Goal: Transaction & Acquisition: Purchase product/service

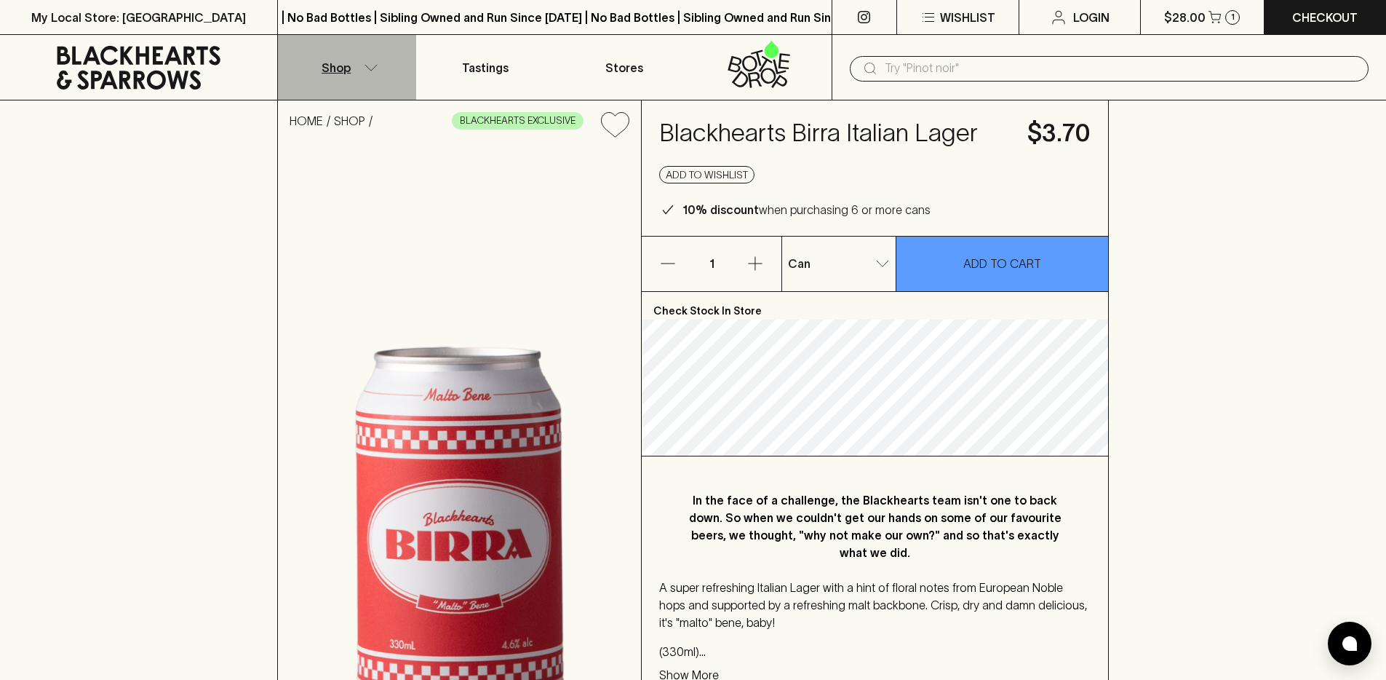
click at [337, 69] on p "Shop" at bounding box center [336, 67] width 29 height 17
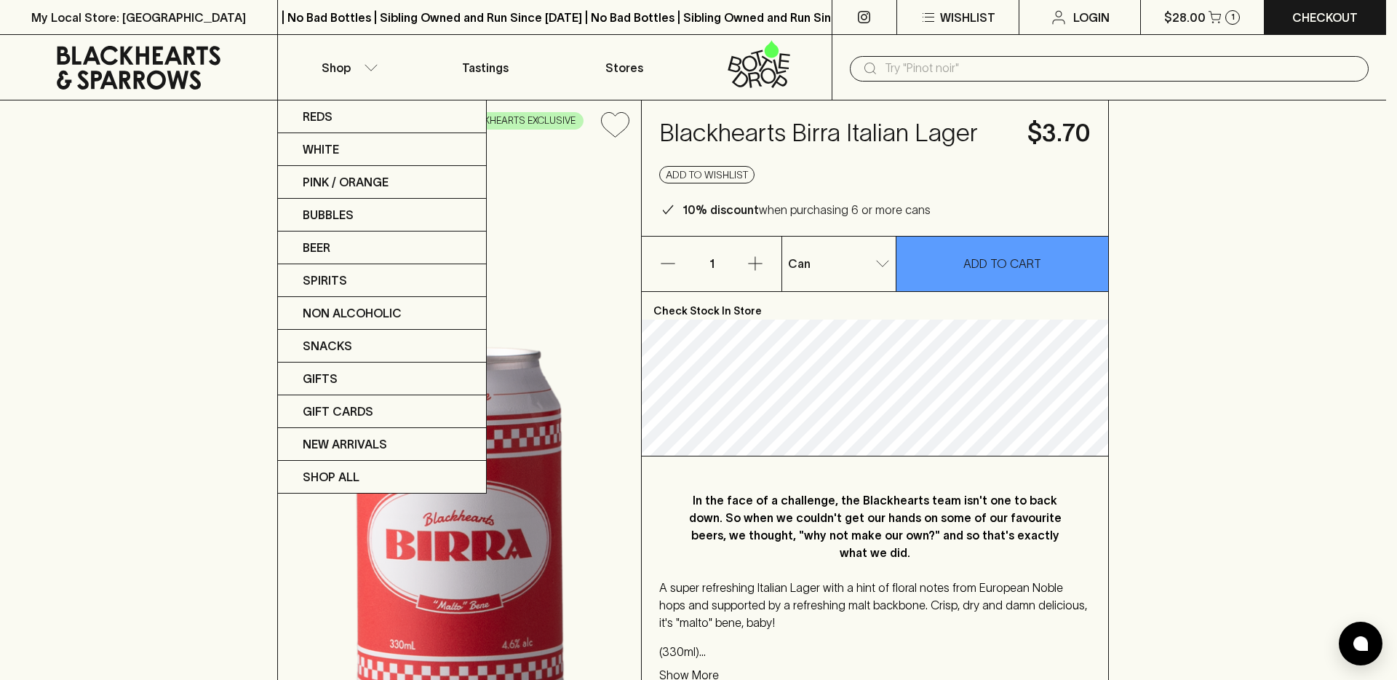
click at [201, 68] on div at bounding box center [698, 340] width 1397 height 680
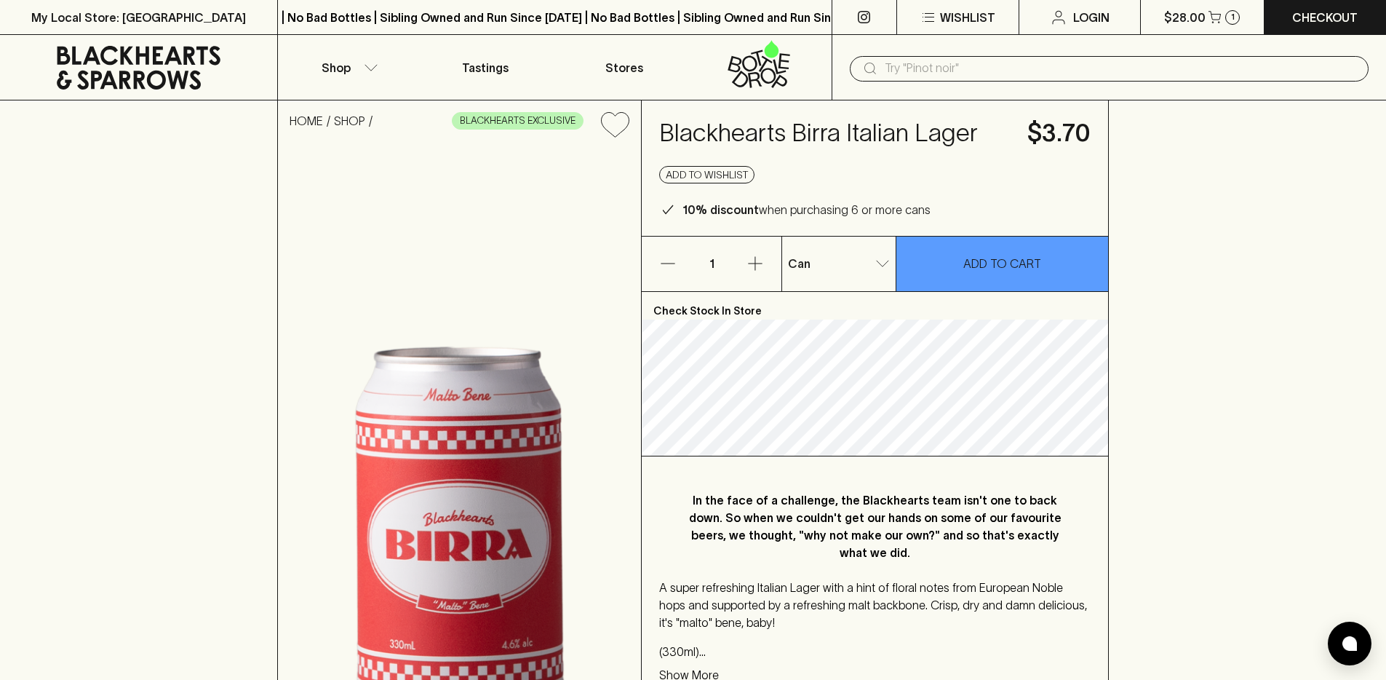
click at [201, 68] on icon at bounding box center [138, 68] width 255 height 44
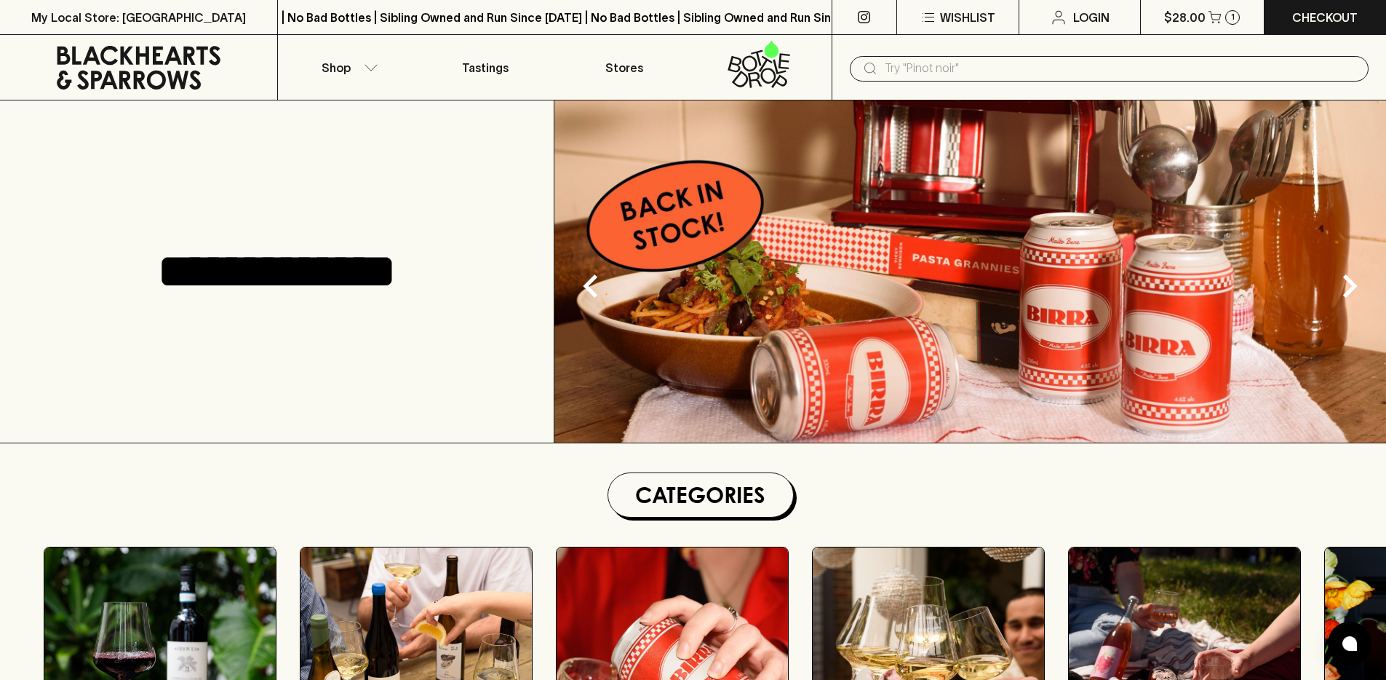
click at [400, 151] on div "**********" at bounding box center [277, 271] width 554 height 342
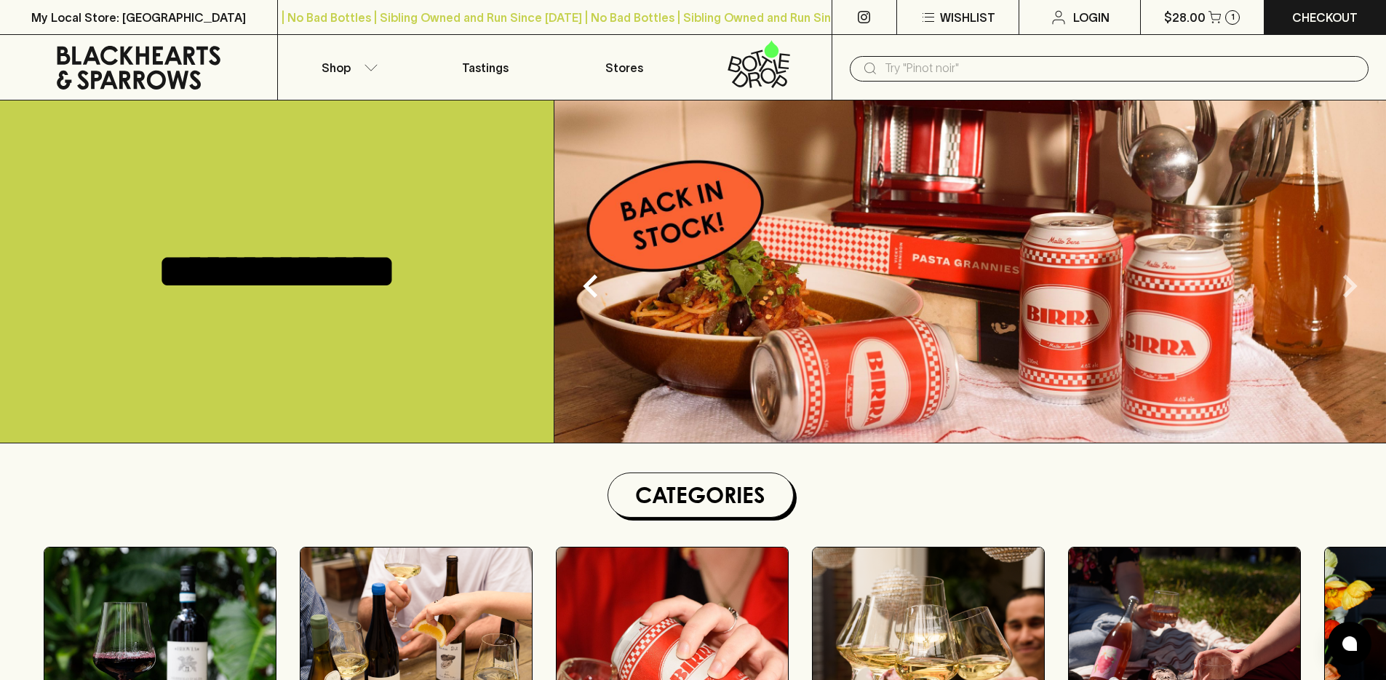
click at [1344, 283] on icon "Next" at bounding box center [1350, 286] width 47 height 47
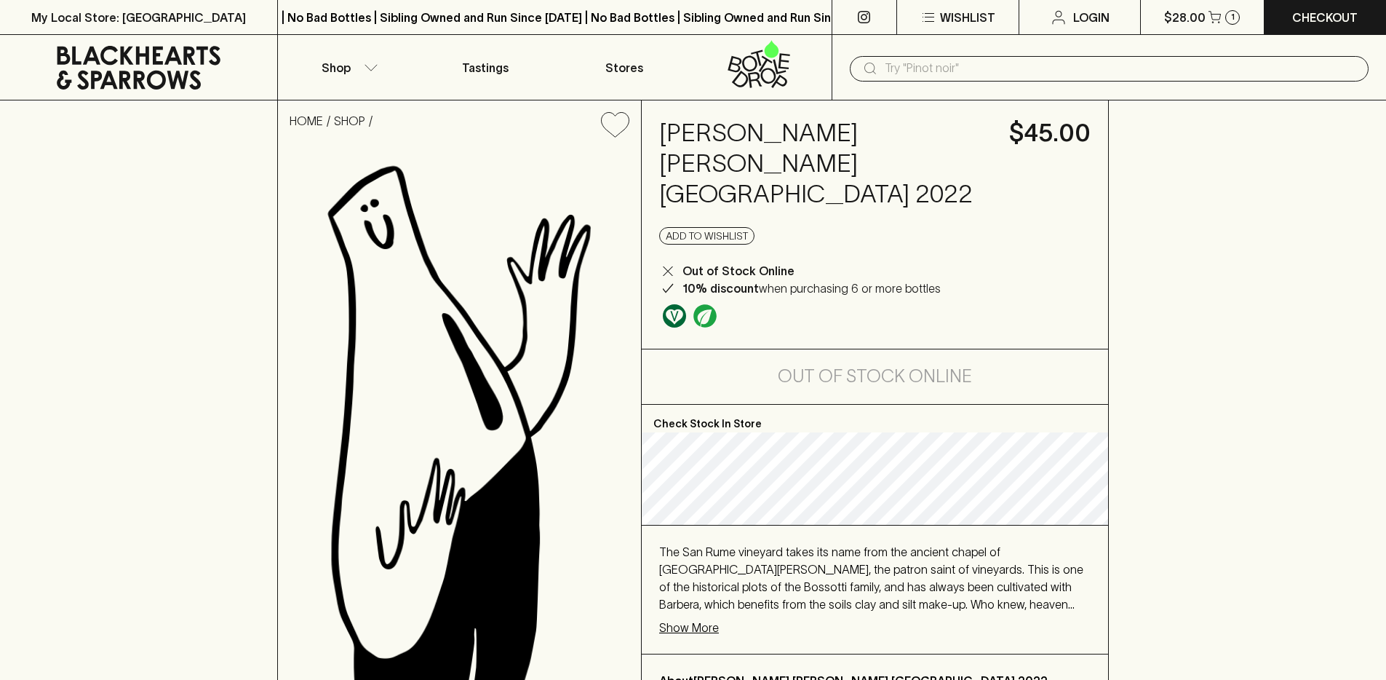
click at [737, 140] on h4 "Vincenzo Bossotti Barbera d’Asti San Rume 2022" at bounding box center [825, 164] width 333 height 92
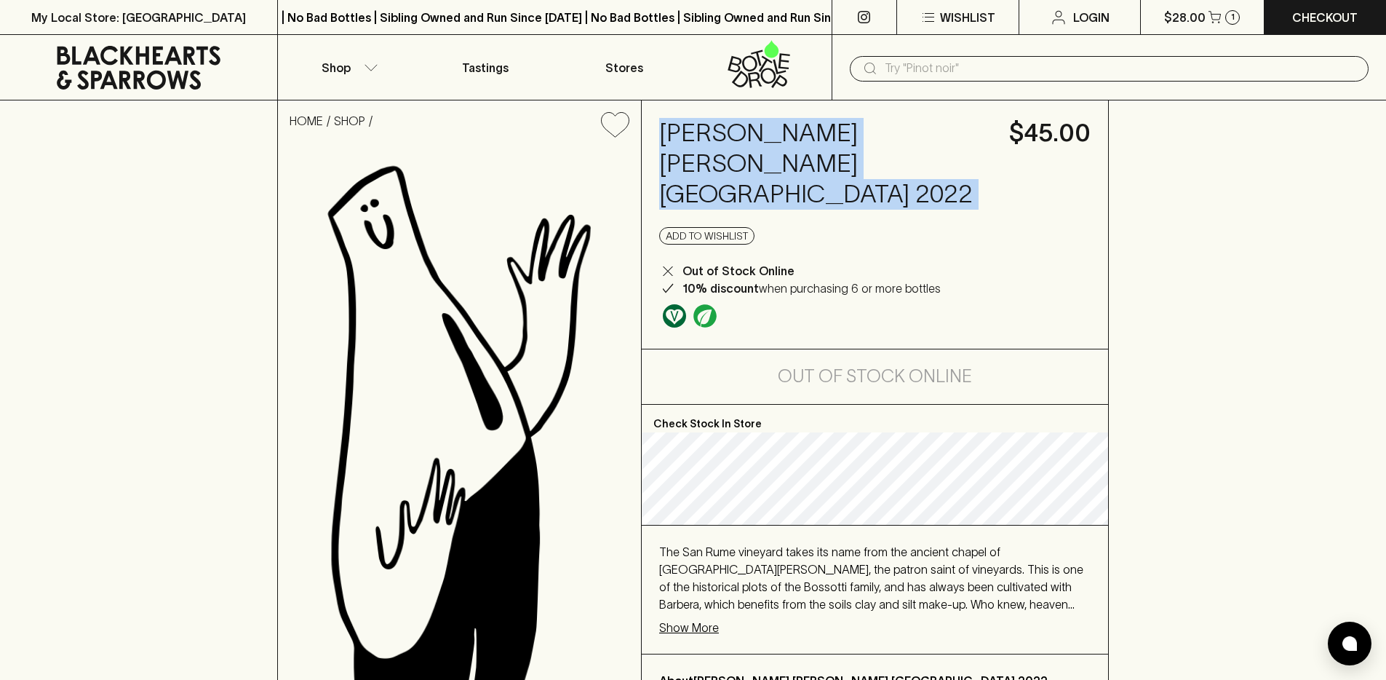
copy h4 "Vincenzo Bossotti Barbera d’Asti San Rume 2022"
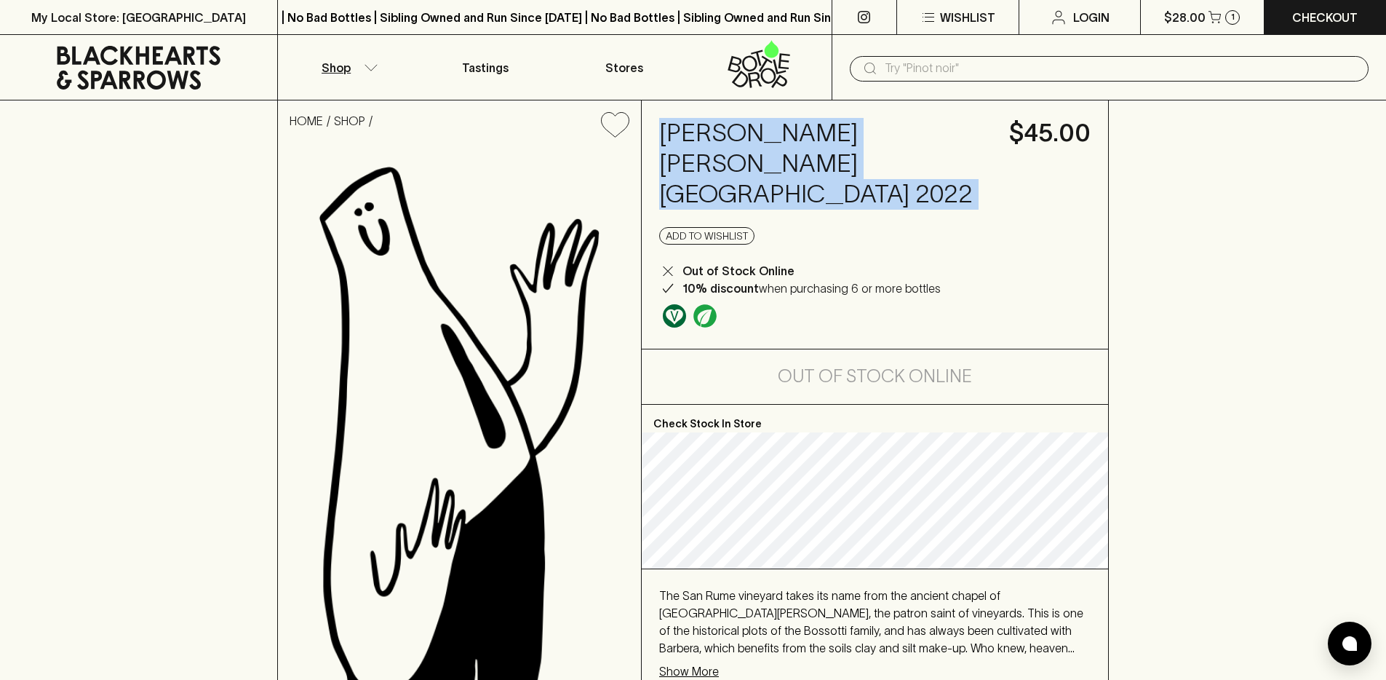
click at [380, 77] on button "Shop" at bounding box center [347, 67] width 138 height 65
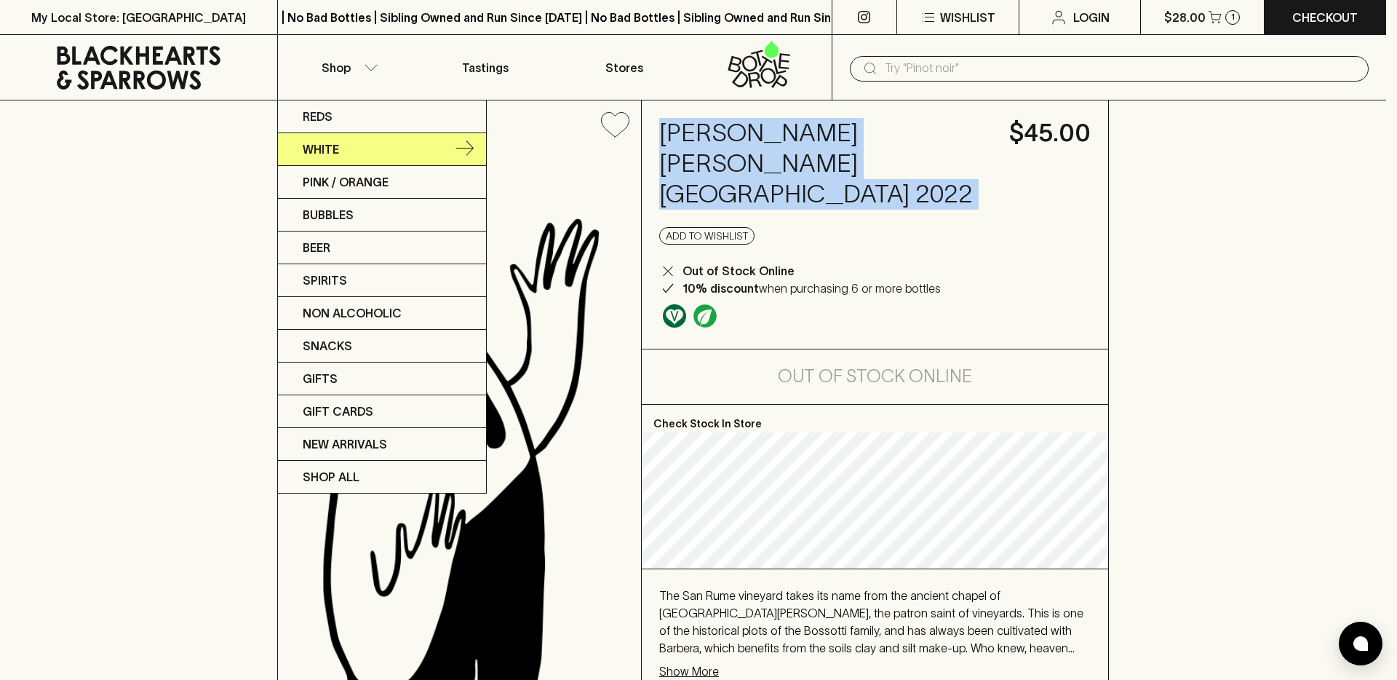
click at [360, 155] on link "White" at bounding box center [382, 149] width 208 height 33
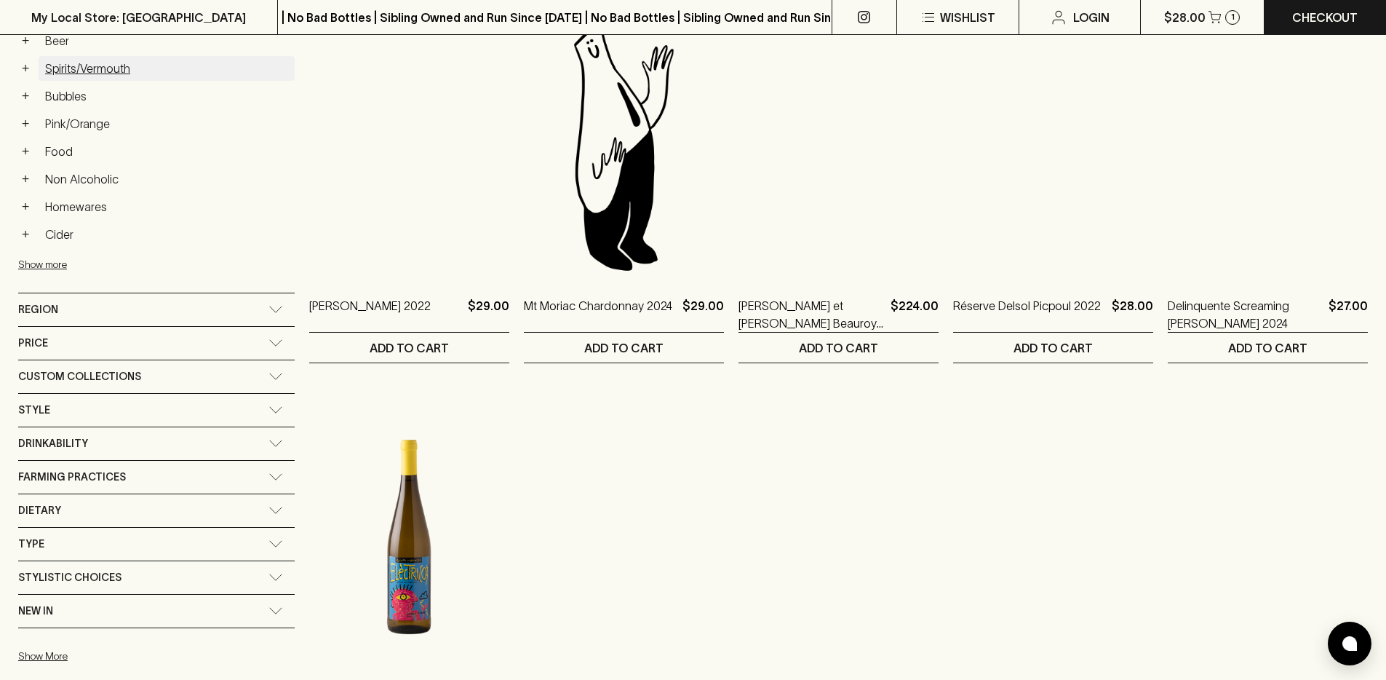
scroll to position [734, 0]
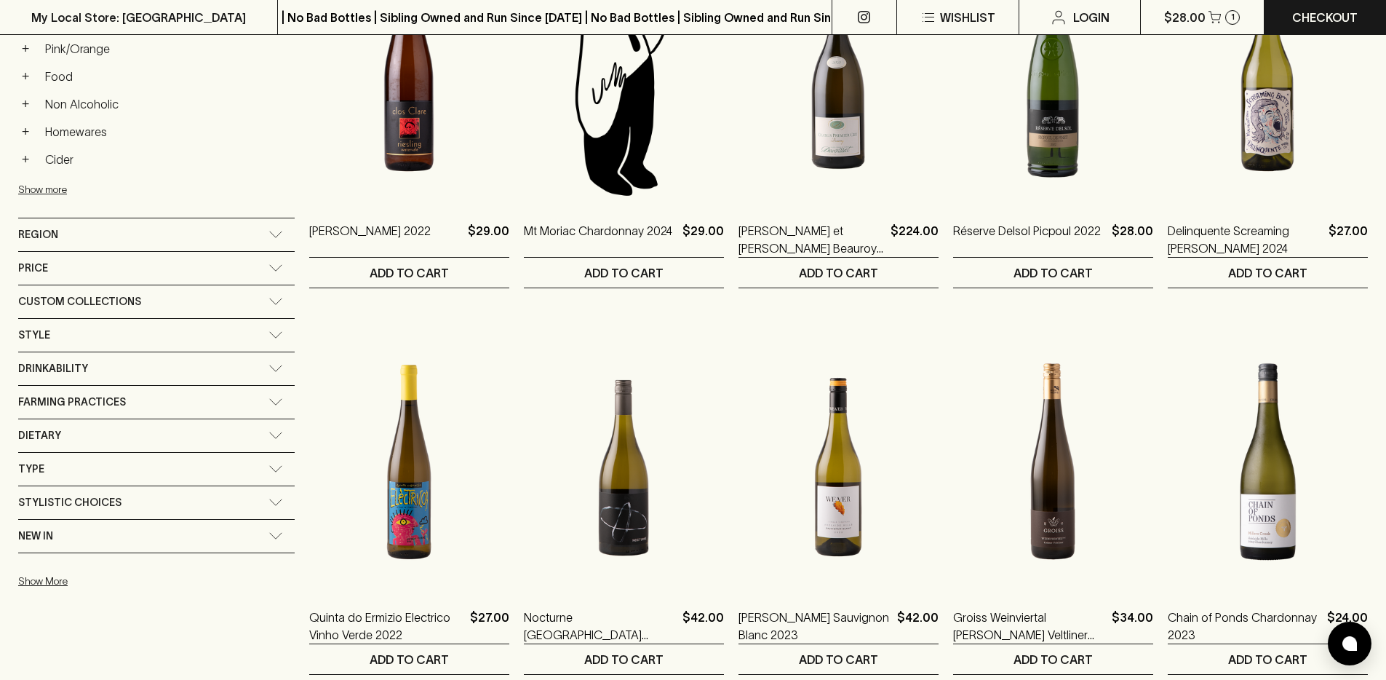
click at [175, 233] on div "Region" at bounding box center [143, 235] width 250 height 18
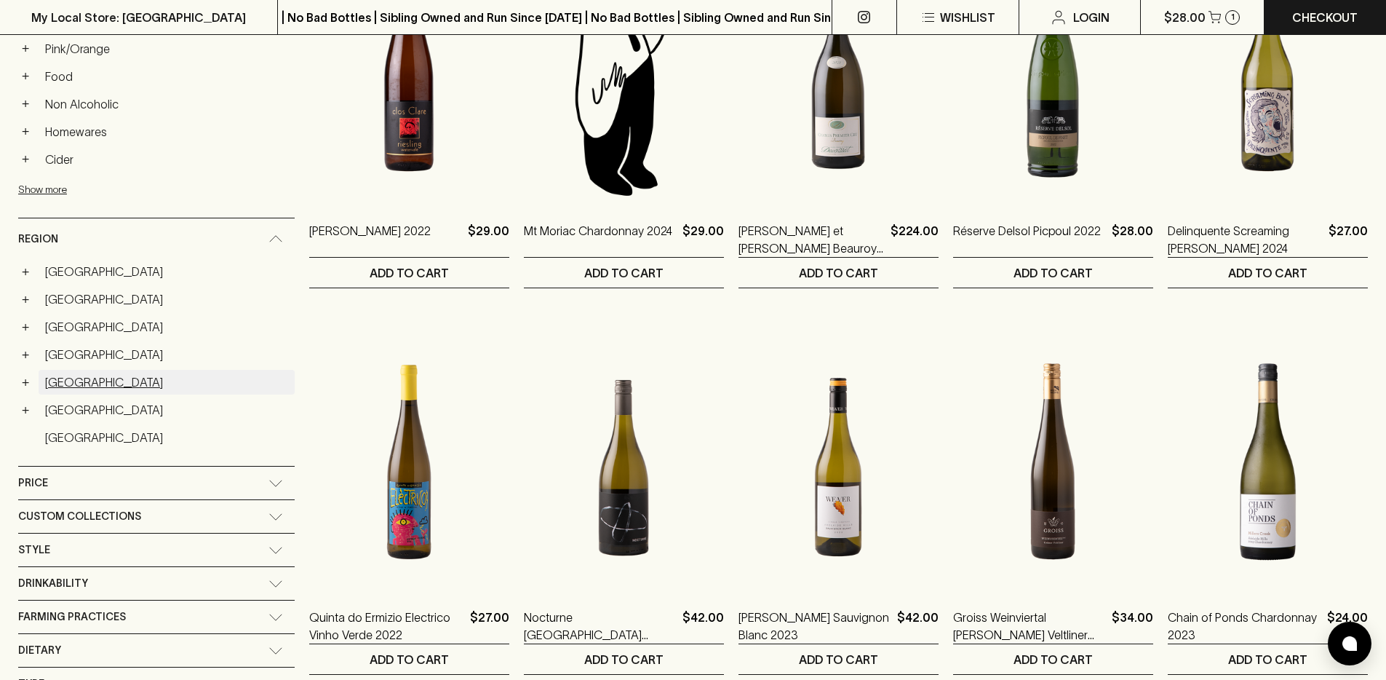
click at [57, 377] on link "Italy" at bounding box center [167, 382] width 256 height 25
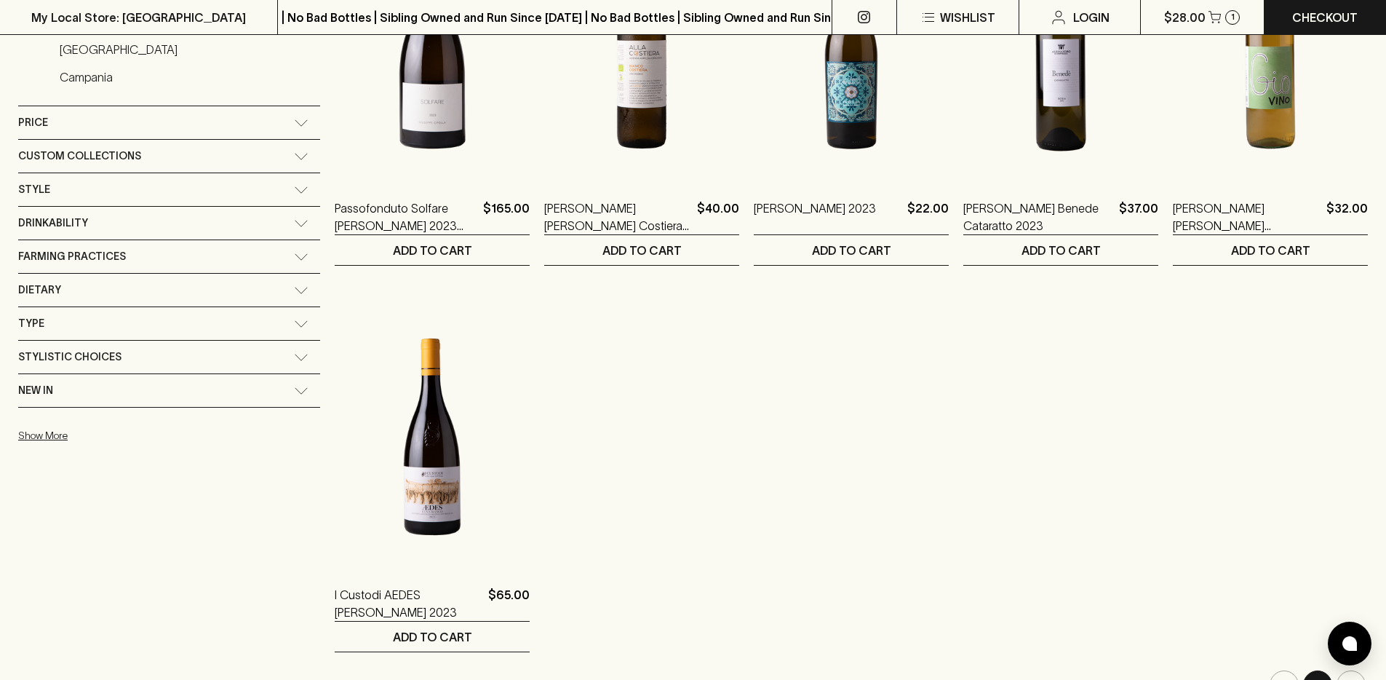
scroll to position [615, 0]
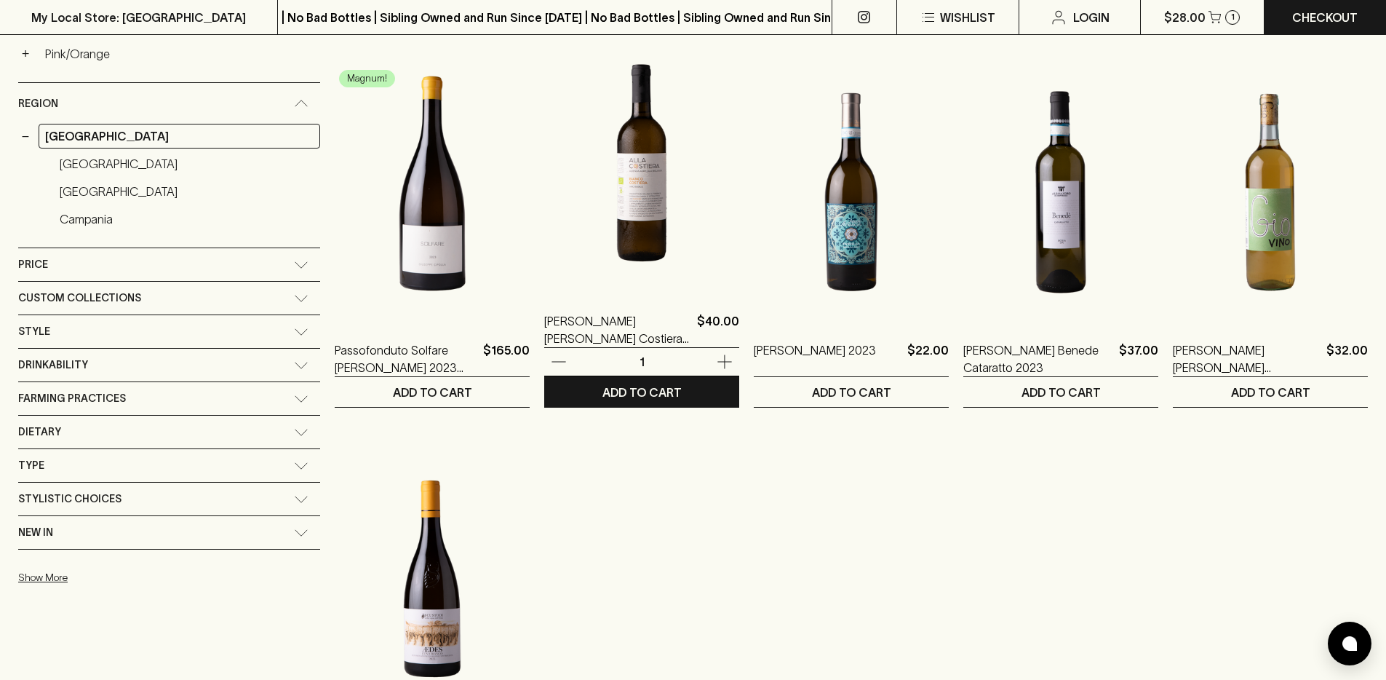
click at [618, 250] on img at bounding box center [641, 163] width 195 height 255
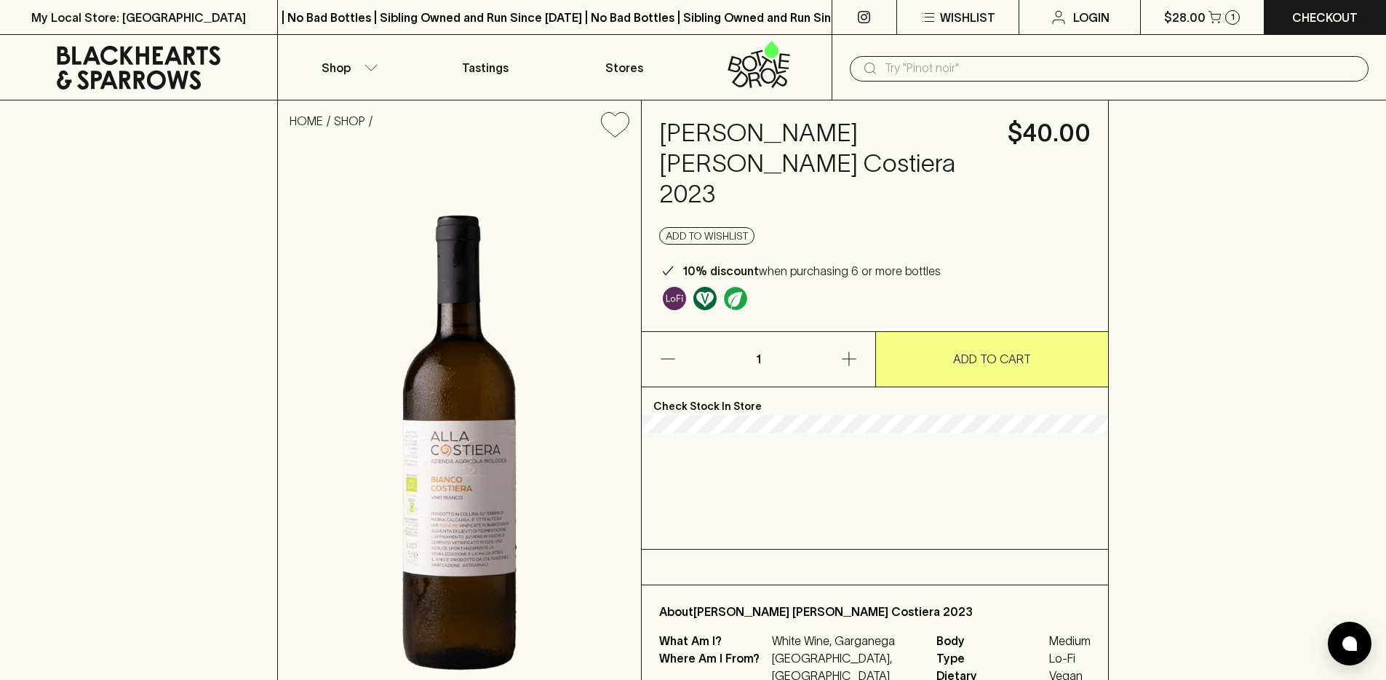
scroll to position [242, 0]
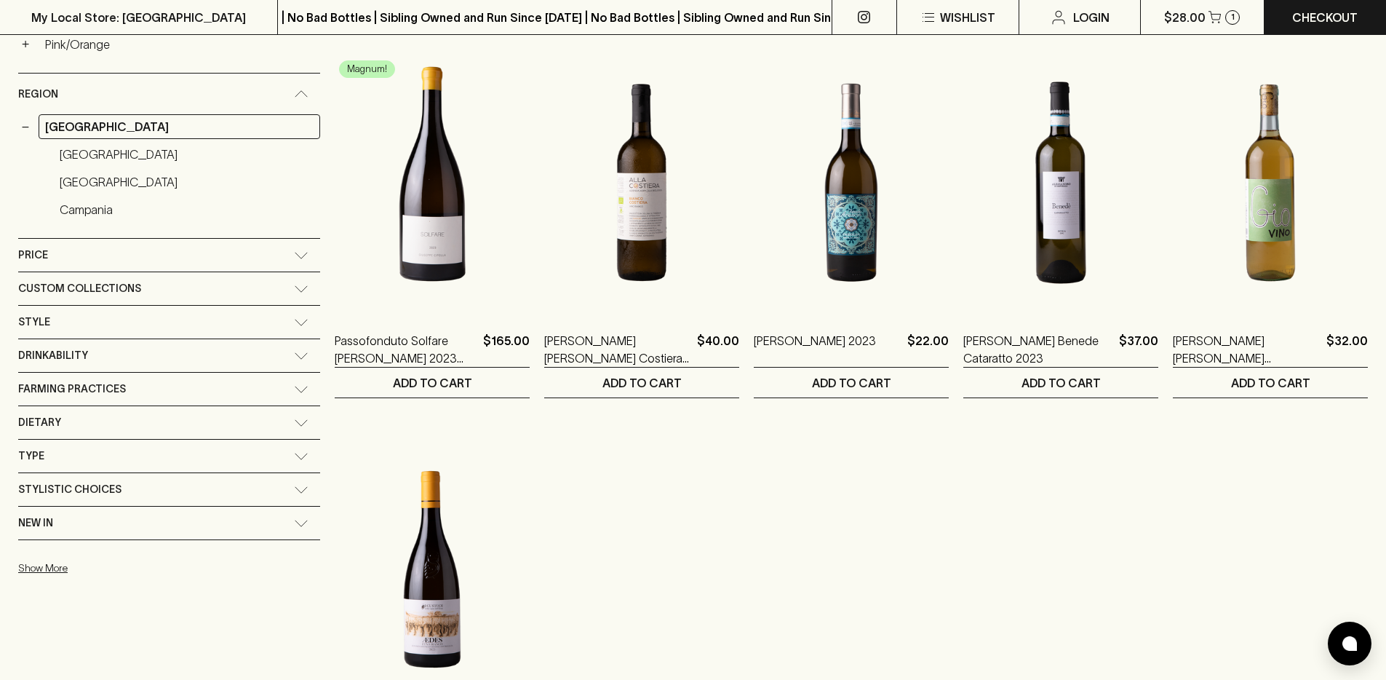
scroll to position [858, 0]
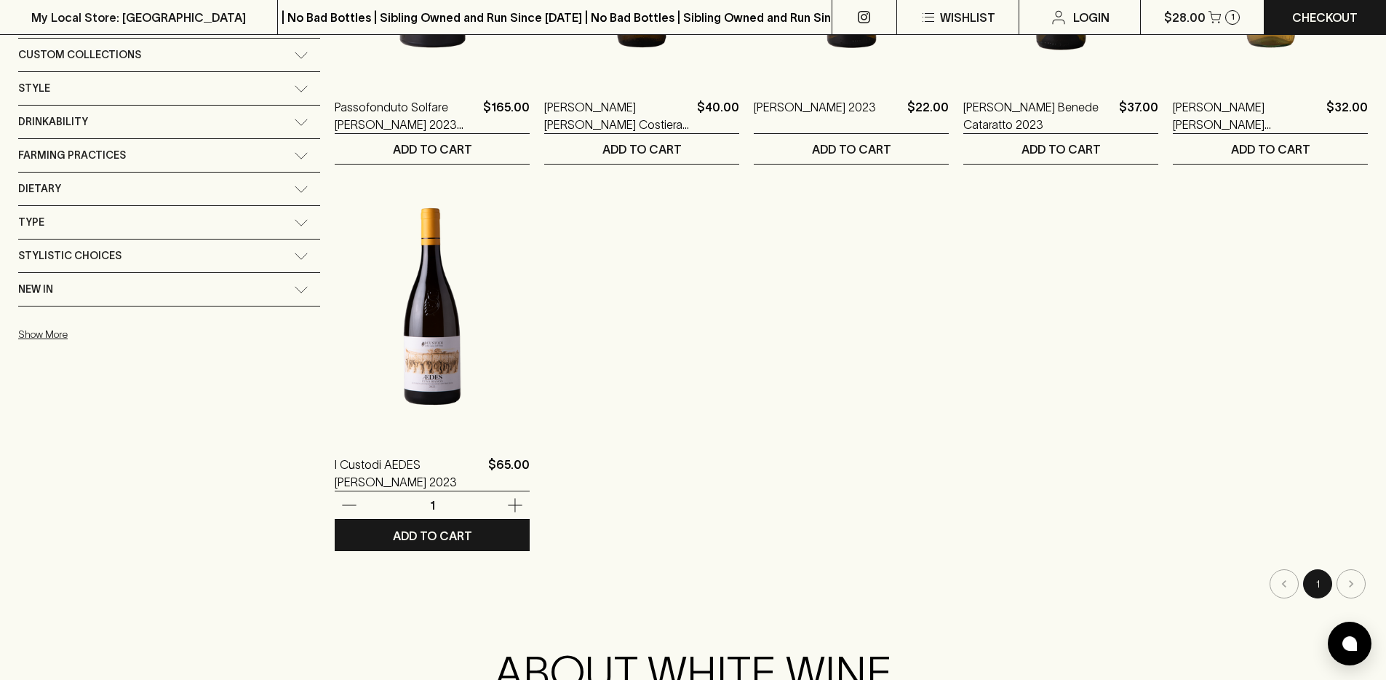
click at [395, 397] on img at bounding box center [432, 306] width 195 height 255
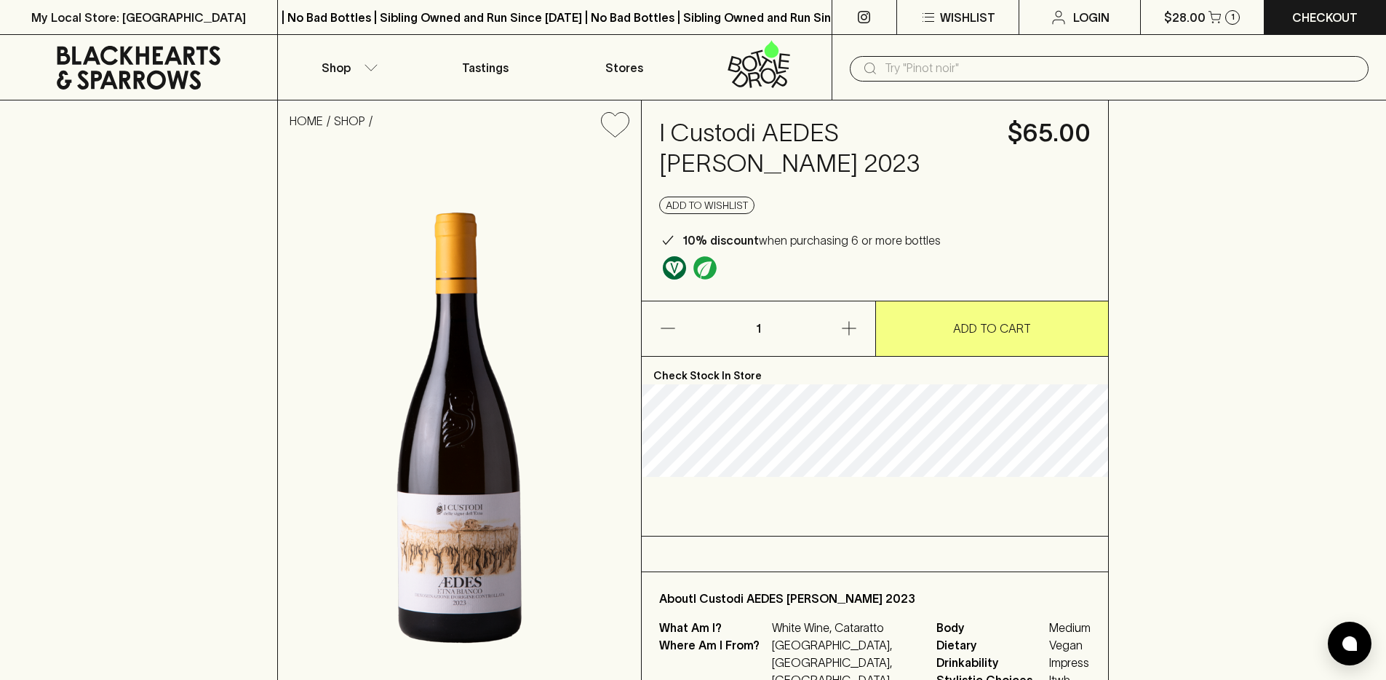
click at [780, 133] on h4 "I Custodi AEDES Etna Bianco 2023" at bounding box center [824, 148] width 331 height 61
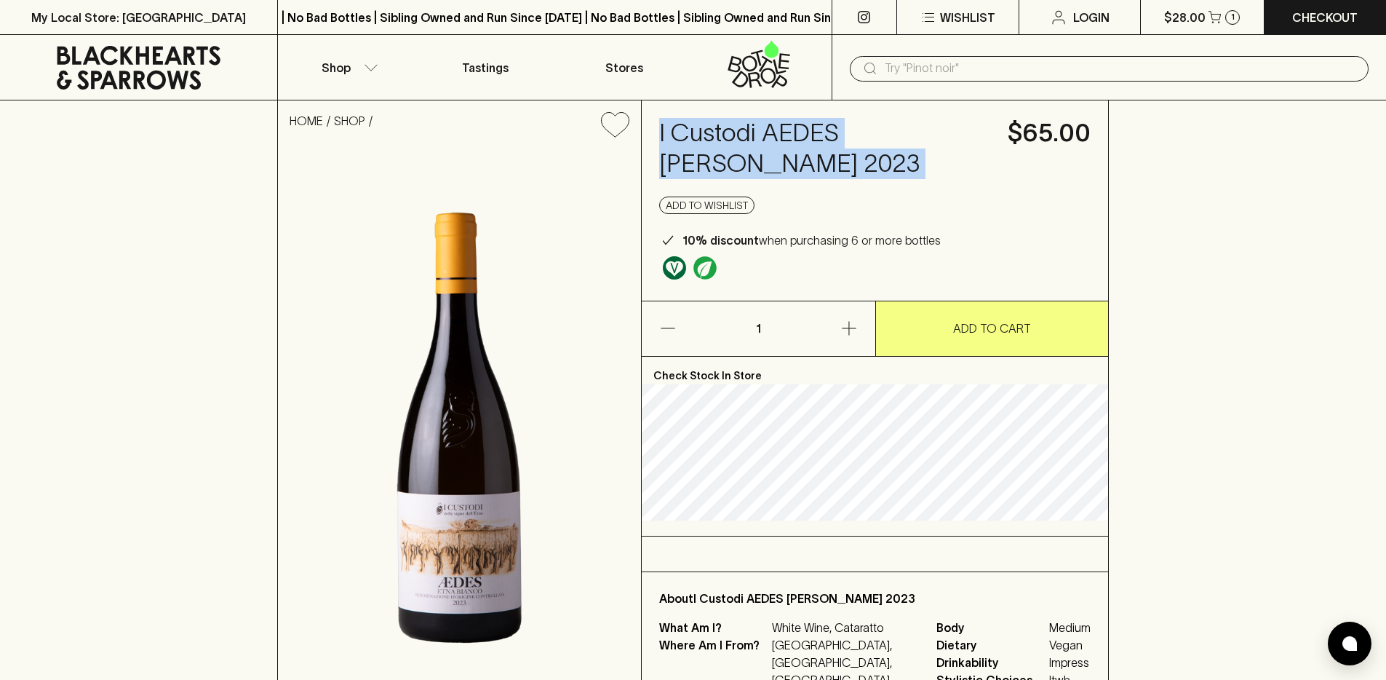
click at [780, 133] on h4 "I Custodi AEDES Etna Bianco 2023" at bounding box center [824, 148] width 331 height 61
copy h4 "I Custodi AEDES Etna Bianco 2023"
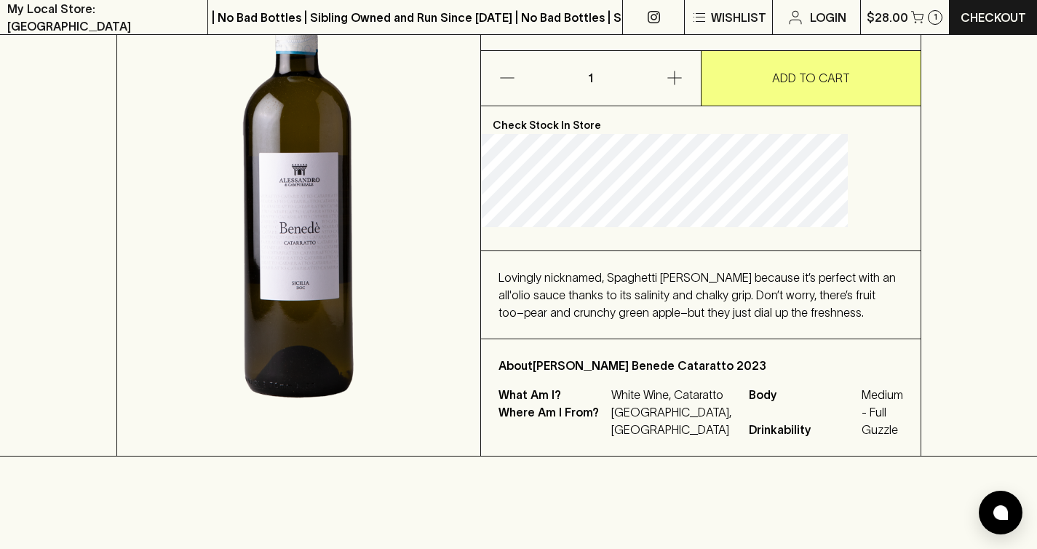
scroll to position [325, 0]
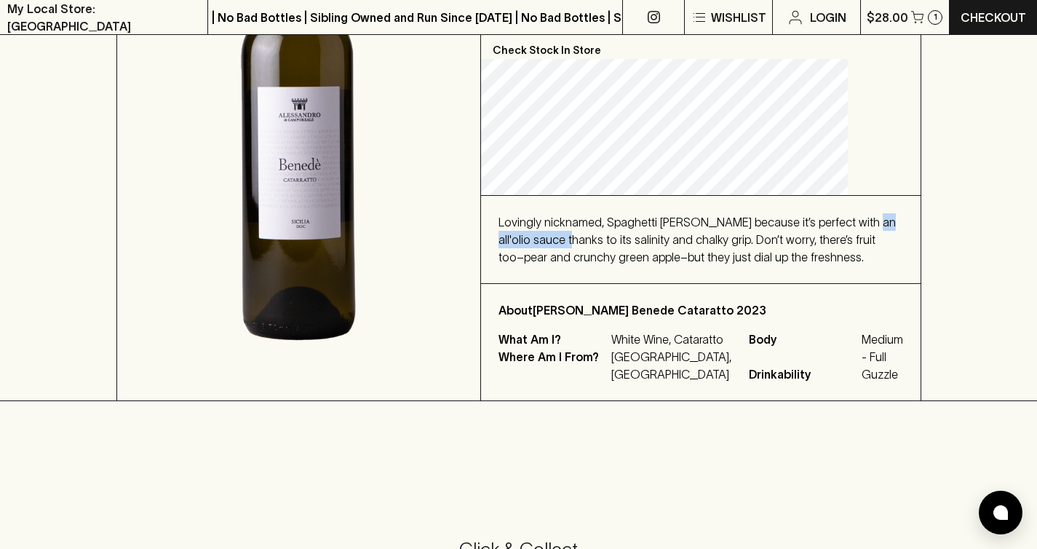
drag, startPoint x: 572, startPoint y: 269, endPoint x: 661, endPoint y: 270, distance: 88.8
click at [661, 263] on span "Lovingly nicknamed, Spaghetti [PERSON_NAME] because it’s perfect with an all'ol…" at bounding box center [696, 239] width 397 height 48
click at [742, 266] on div "Lovingly nicknamed, Spaghetti [PERSON_NAME] because it’s perfect with an all'ol…" at bounding box center [700, 239] width 405 height 52
click at [667, 266] on div "Lovingly nicknamed, Spaghetti [PERSON_NAME] because it’s perfect with an all'ol…" at bounding box center [700, 239] width 405 height 52
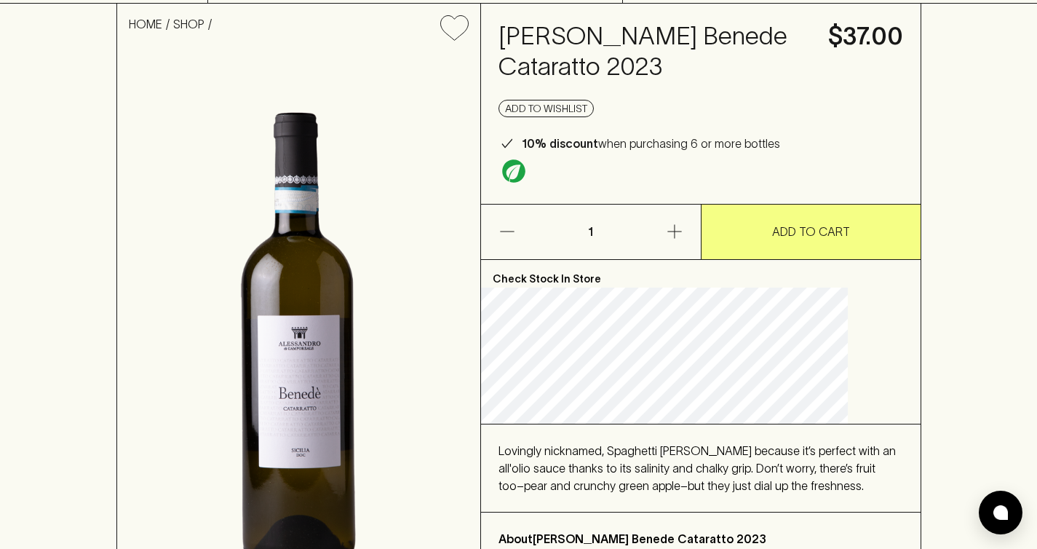
scroll to position [87, 0]
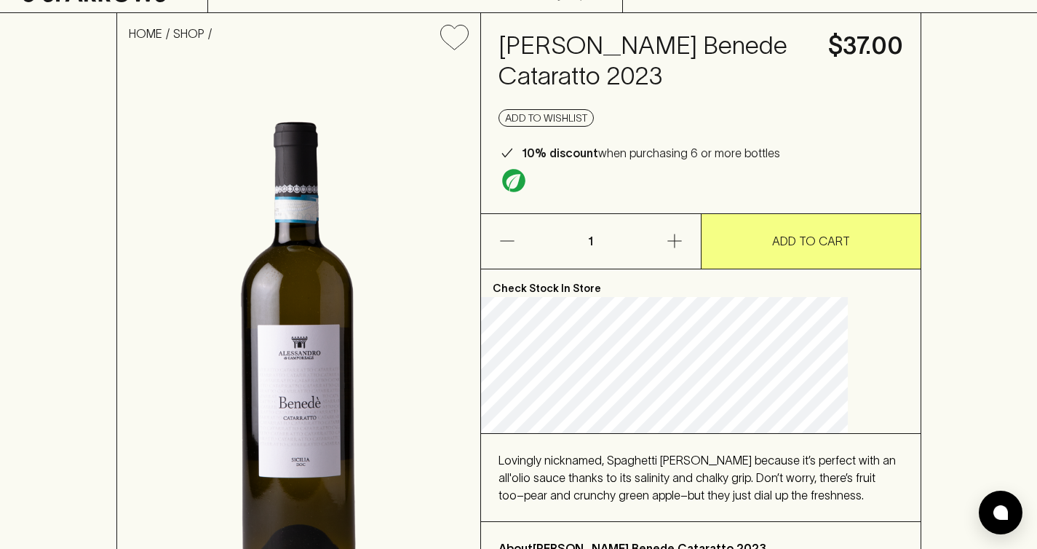
drag, startPoint x: 596, startPoint y: 213, endPoint x: 572, endPoint y: 210, distance: 24.2
click at [595, 196] on div at bounding box center [700, 179] width 405 height 34
click at [533, 207] on div "[PERSON_NAME] Benede Cataratto 2023 $37.00 Add to wishlist 10% discount when pu…" at bounding box center [701, 113] width 440 height 200
click at [525, 192] on img "Organic" at bounding box center [513, 180] width 23 height 23
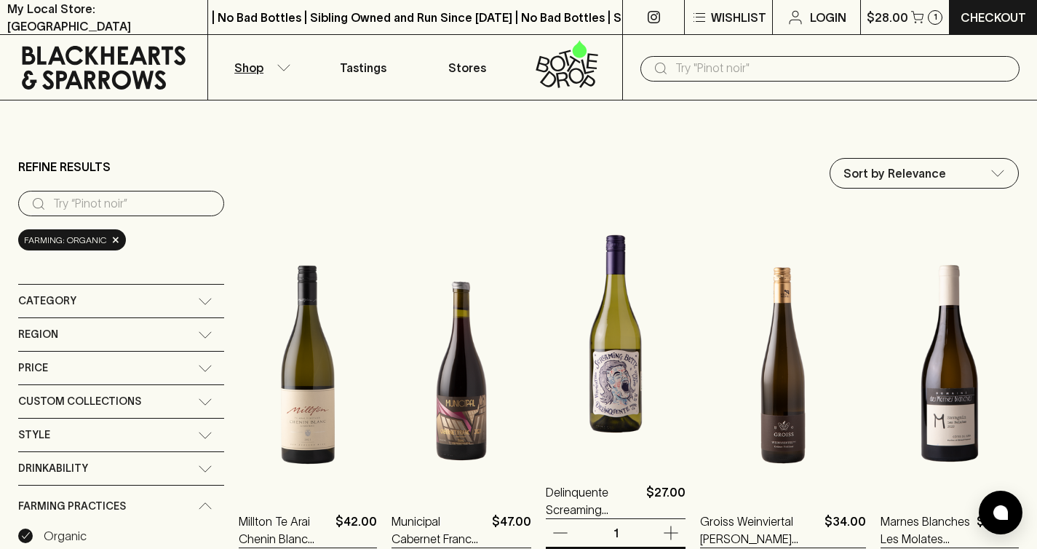
click at [637, 343] on img at bounding box center [616, 334] width 140 height 255
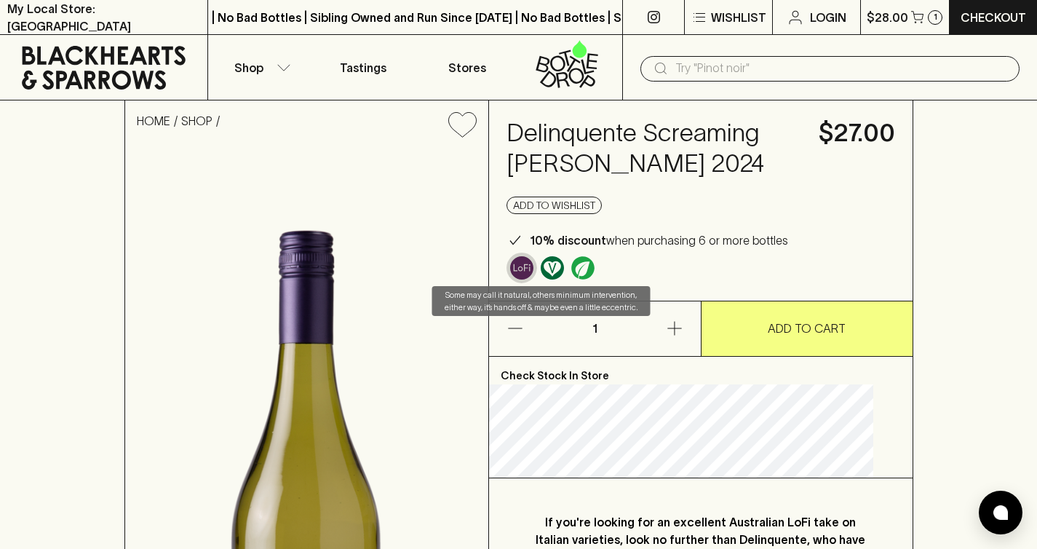
click at [533, 271] on img "Some may call it natural, others minimum intervention, either way, it’s hands o…" at bounding box center [521, 267] width 23 height 23
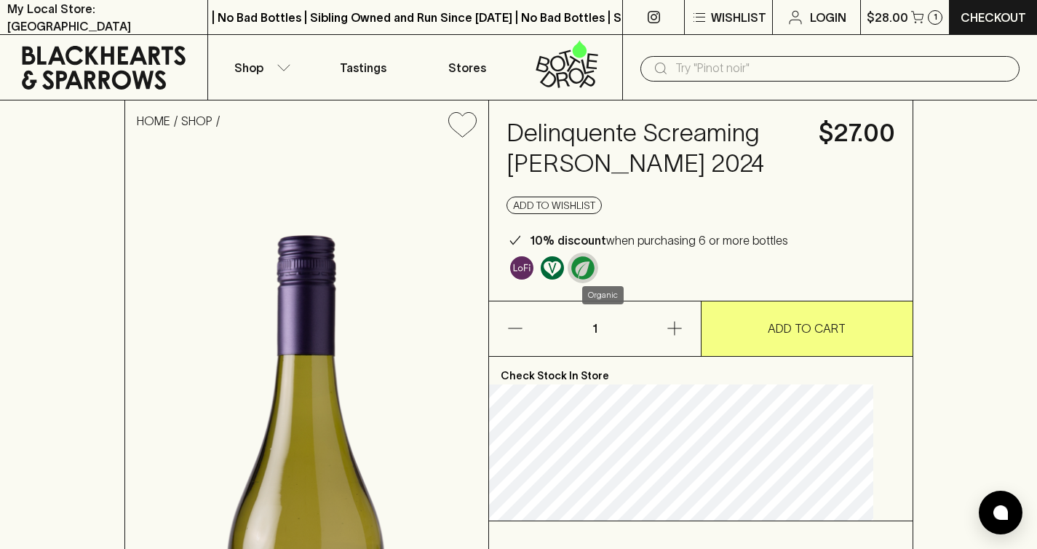
click at [595, 268] on img "Organic" at bounding box center [582, 267] width 23 height 23
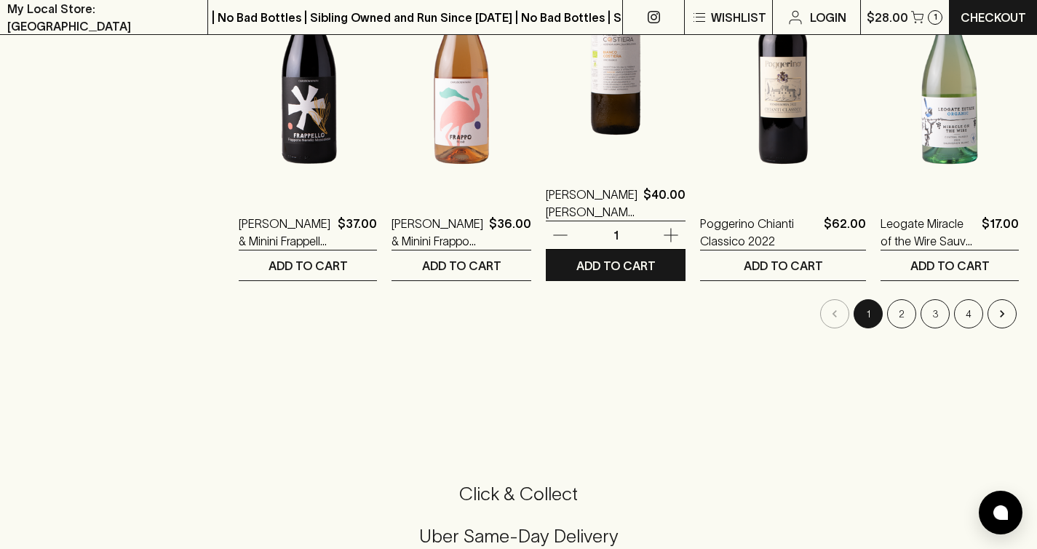
scroll to position [1606, 0]
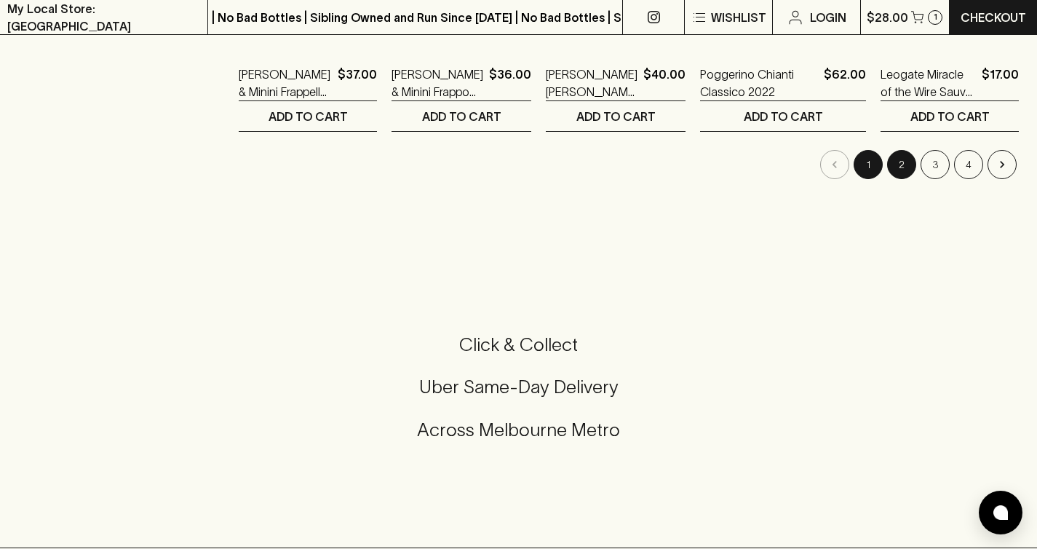
click at [893, 171] on button "2" at bounding box center [901, 164] width 29 height 29
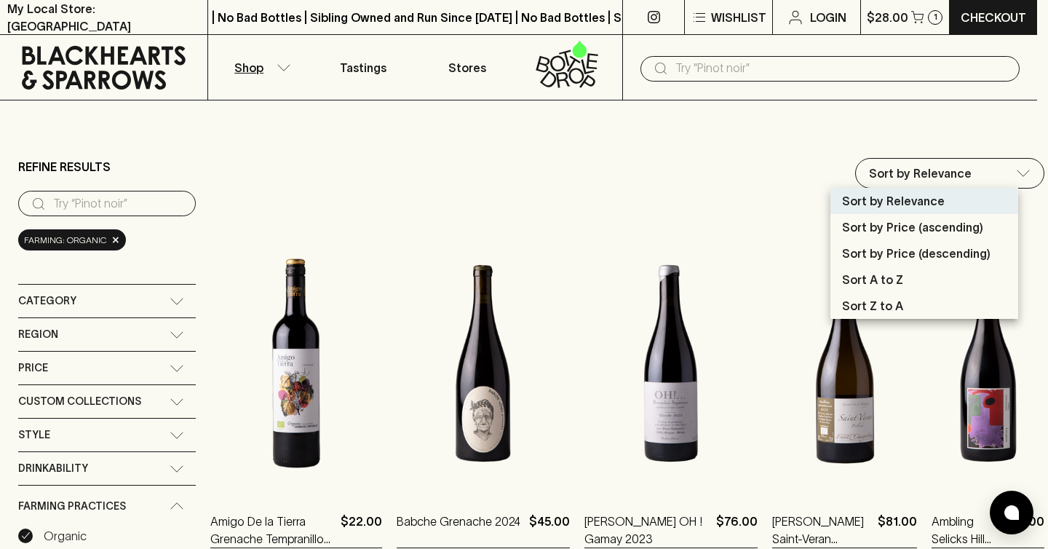
click at [960, 170] on div at bounding box center [524, 274] width 1048 height 549
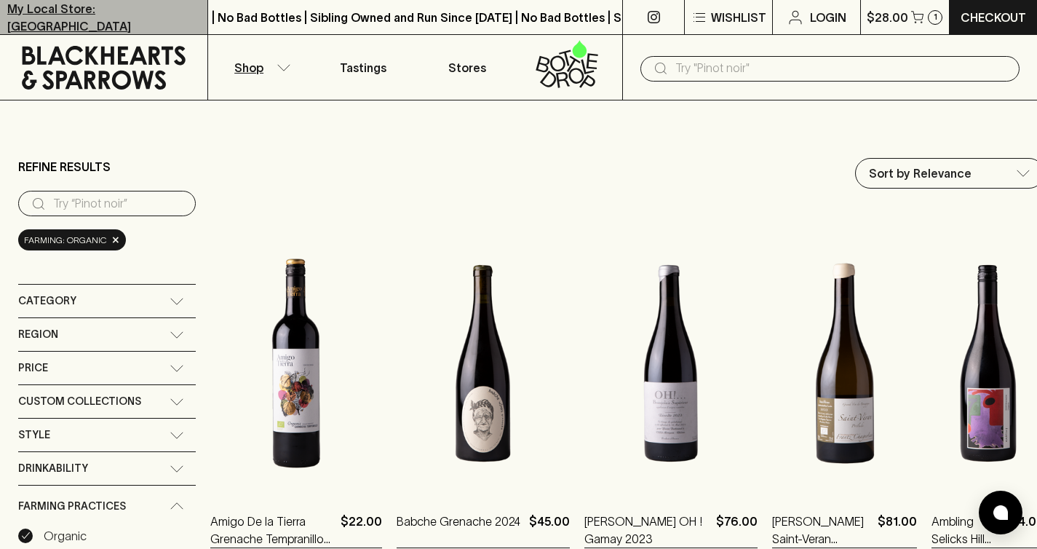
click at [156, 20] on p "My Local Store: [GEOGRAPHIC_DATA]" at bounding box center [103, 17] width 193 height 35
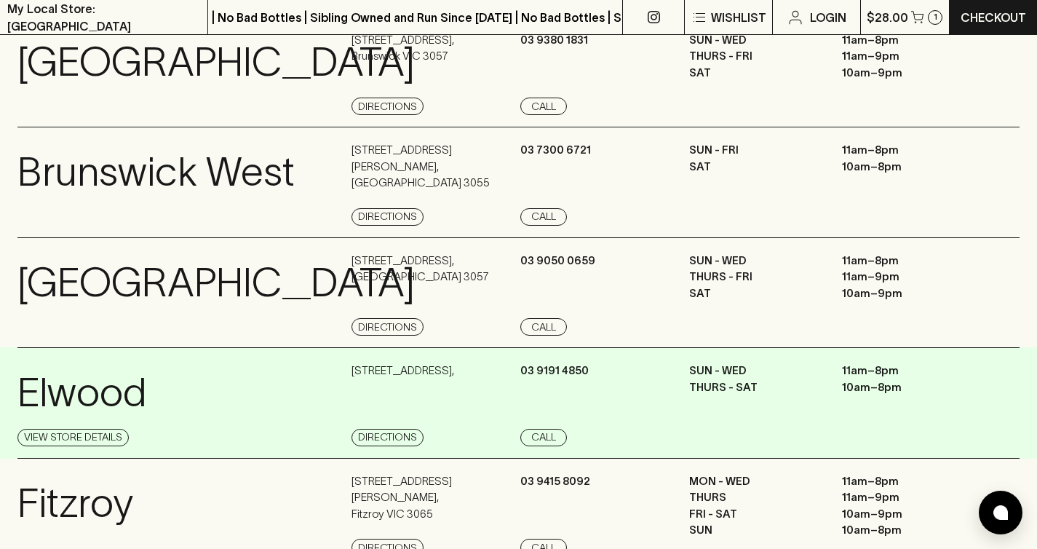
scroll to position [541, 0]
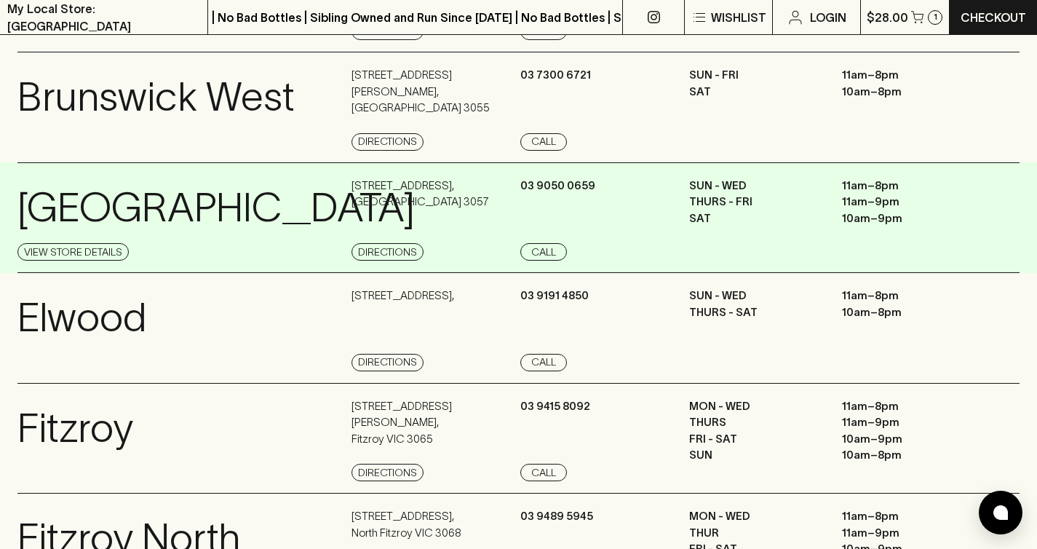
click at [521, 261] on div "03 9050 0659 Call" at bounding box center [602, 220] width 165 height 84
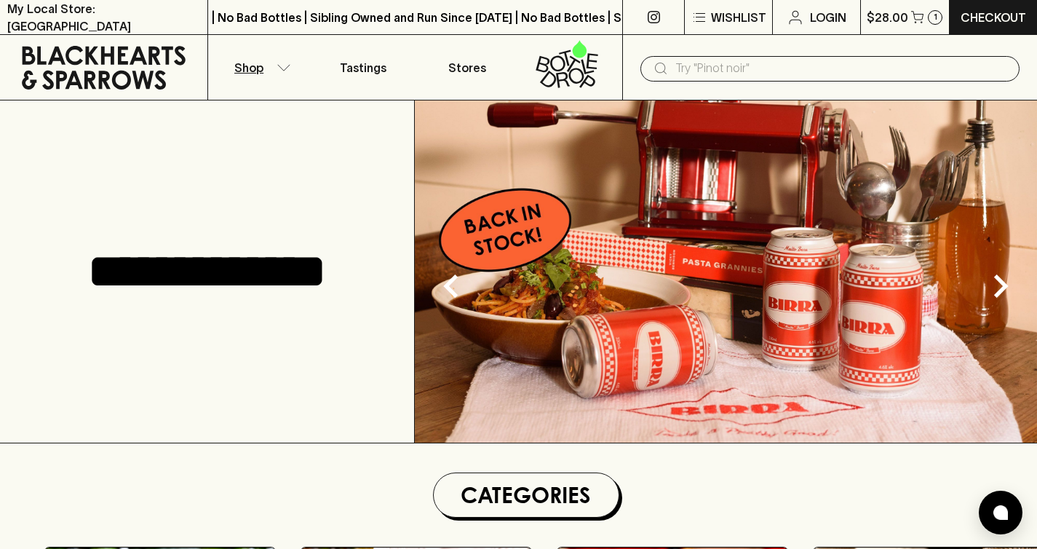
click at [259, 69] on p "Shop" at bounding box center [248, 67] width 29 height 17
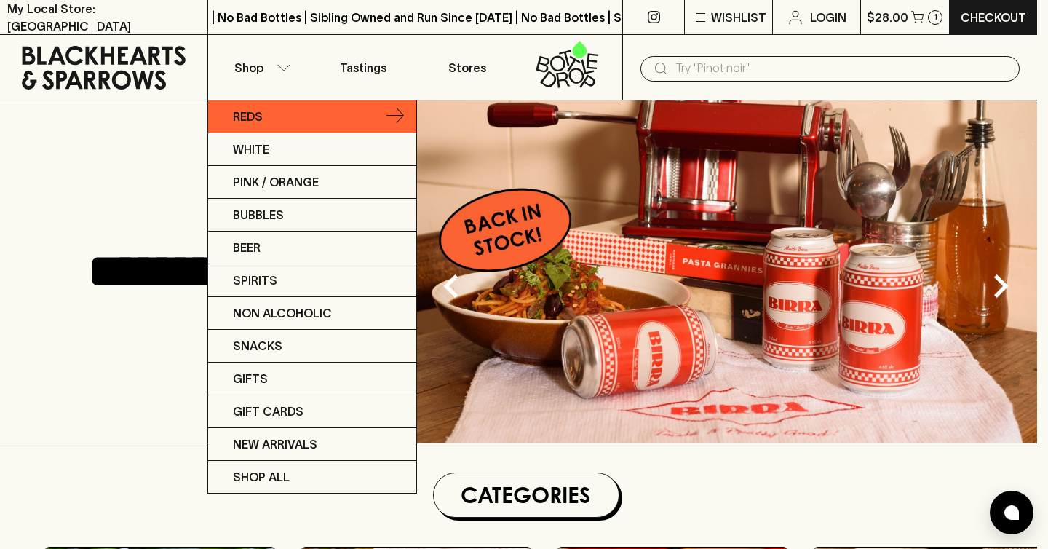
click at [232, 111] on link "Reds" at bounding box center [312, 116] width 208 height 33
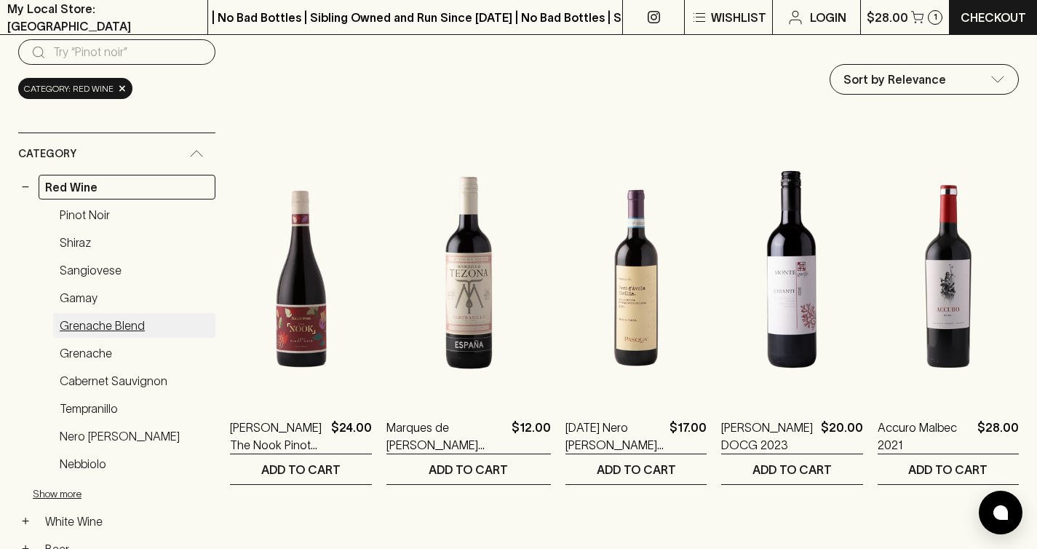
scroll to position [161, 0]
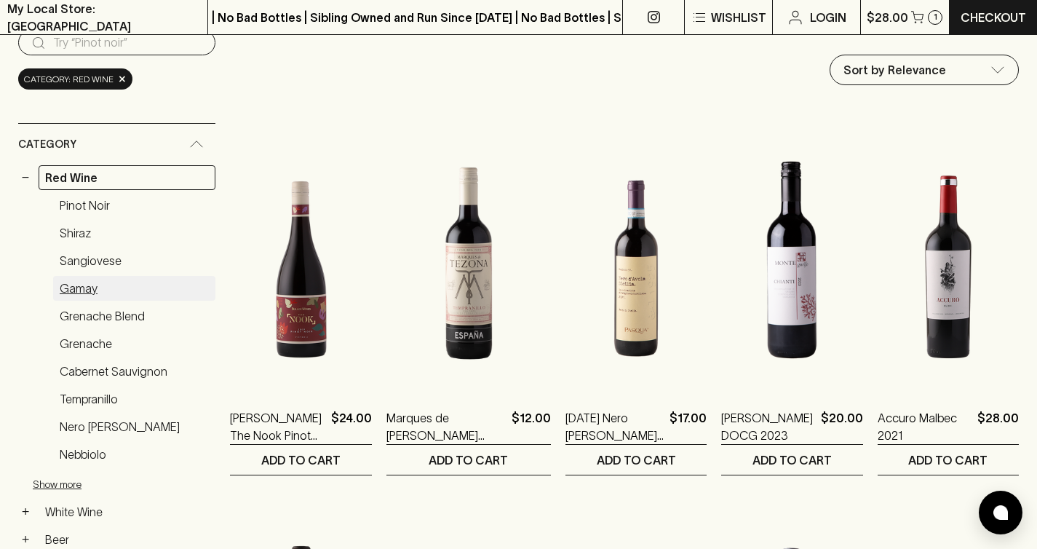
click at [115, 293] on link "Gamay" at bounding box center [134, 288] width 162 height 25
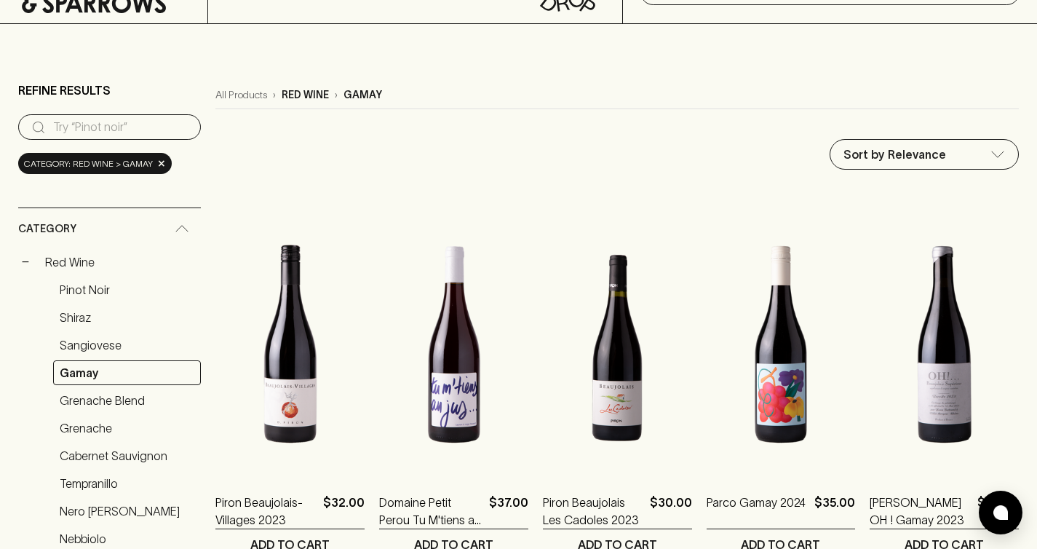
scroll to position [226, 0]
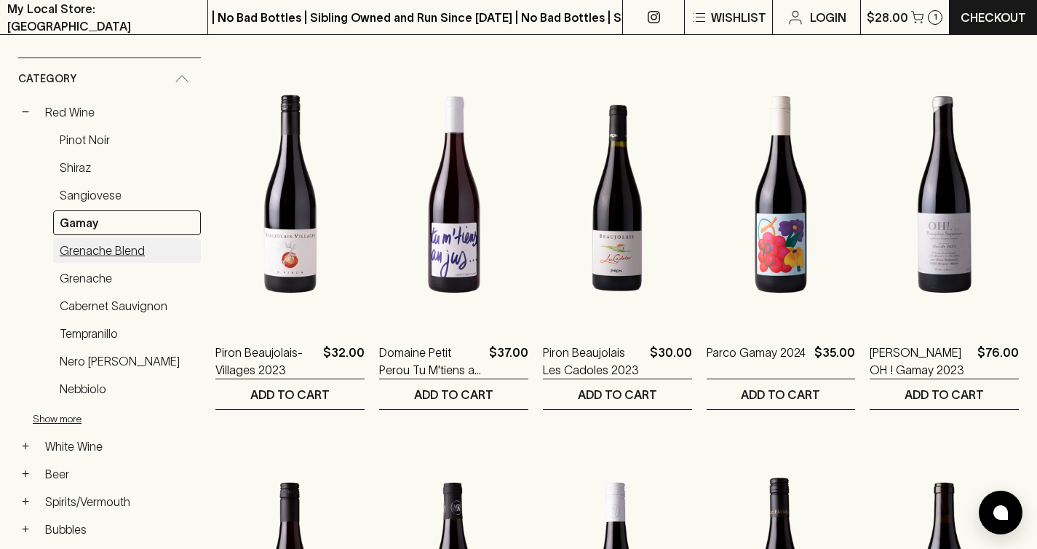
click at [139, 260] on link "Grenache Blend" at bounding box center [127, 250] width 148 height 25
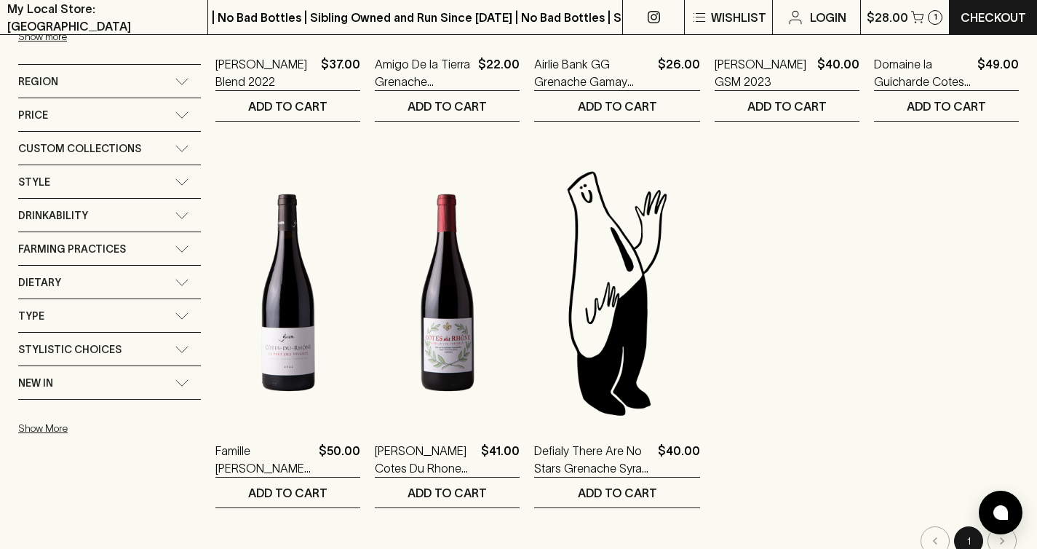
scroll to position [976, 0]
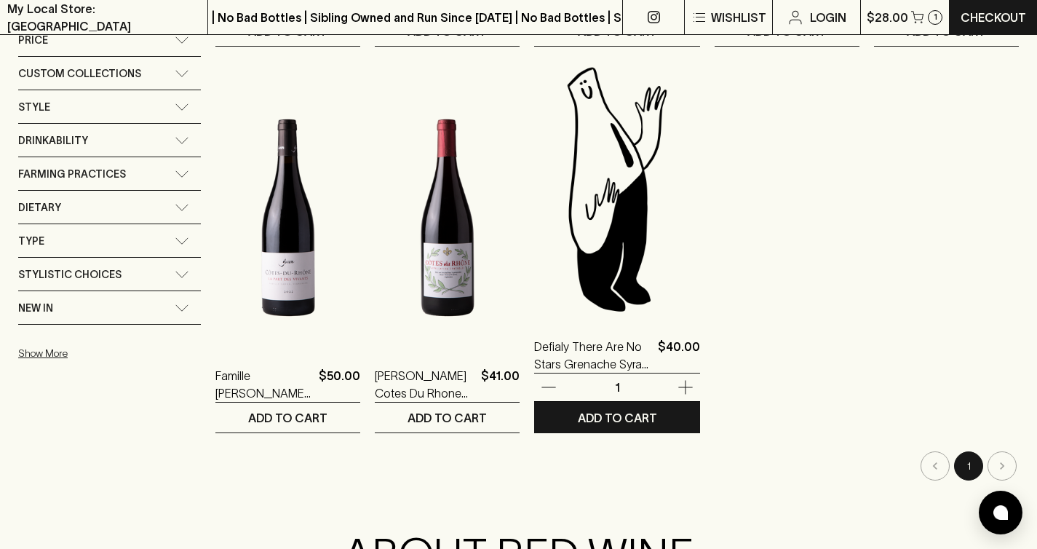
click at [614, 285] on img at bounding box center [617, 188] width 166 height 255
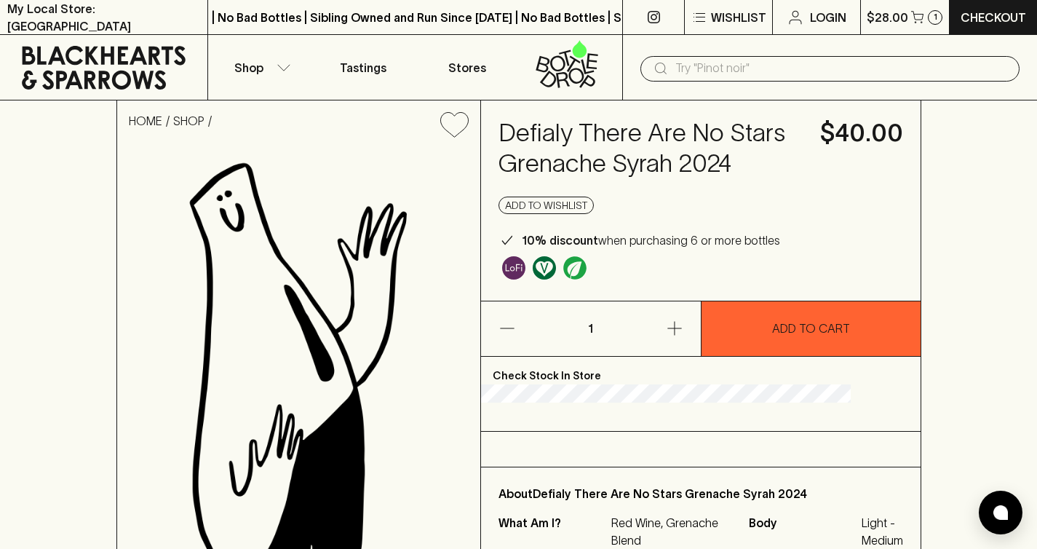
click at [640, 135] on h4 "Defialy There Are No Stars Grenache Syrah 2024" at bounding box center [650, 148] width 304 height 61
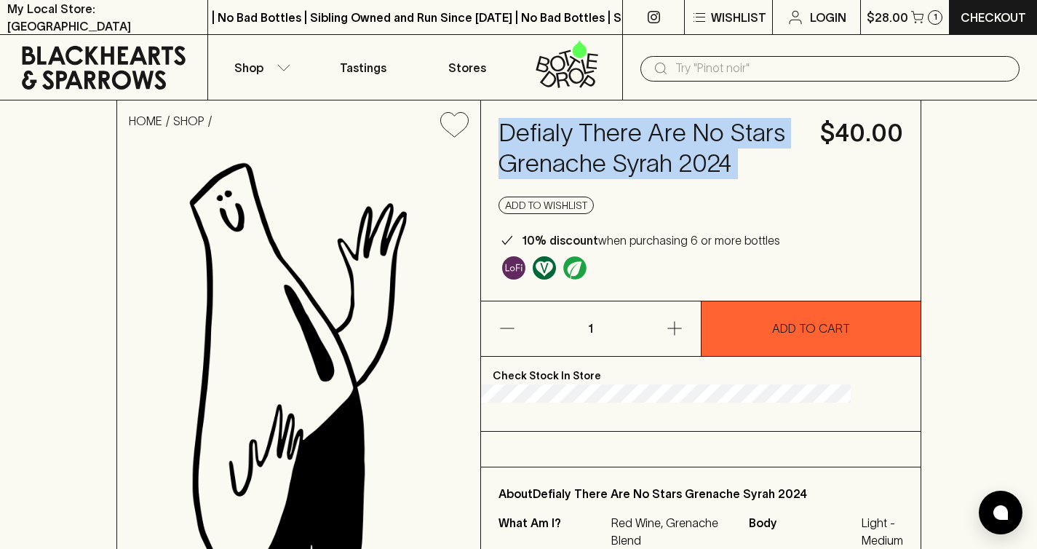
click at [640, 135] on h4 "Defialy There Are No Stars Grenache Syrah 2024" at bounding box center [650, 148] width 304 height 61
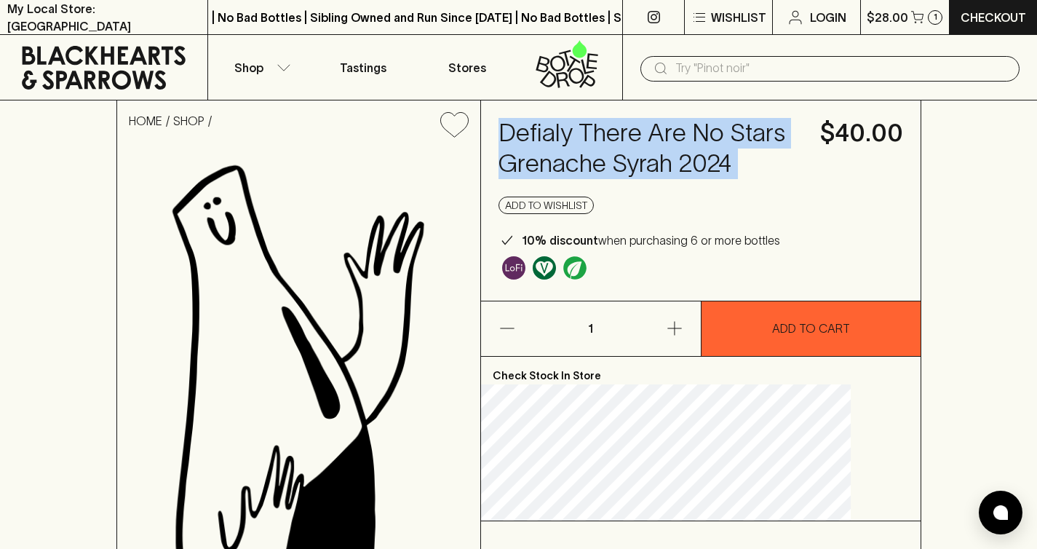
click at [635, 122] on h4 "Defialy There Are No Stars Grenache Syrah 2024" at bounding box center [650, 148] width 304 height 61
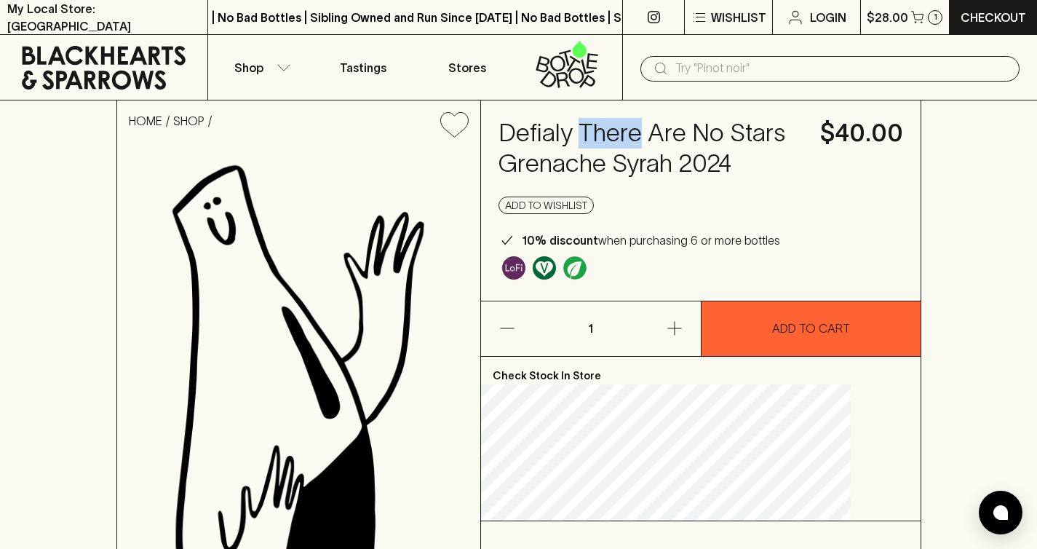
click at [635, 122] on h4 "Defialy There Are No Stars Grenache Syrah 2024" at bounding box center [650, 148] width 304 height 61
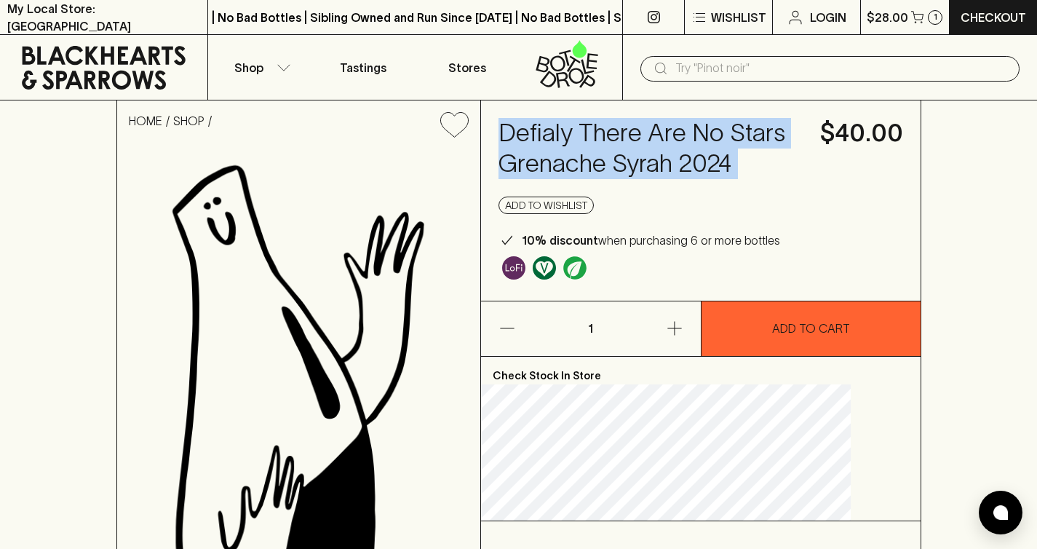
click at [635, 123] on h4 "Defialy There Are No Stars Grenache Syrah 2024" at bounding box center [650, 148] width 304 height 61
copy h4 "Defialy There Are No Stars Grenache Syrah 2024"
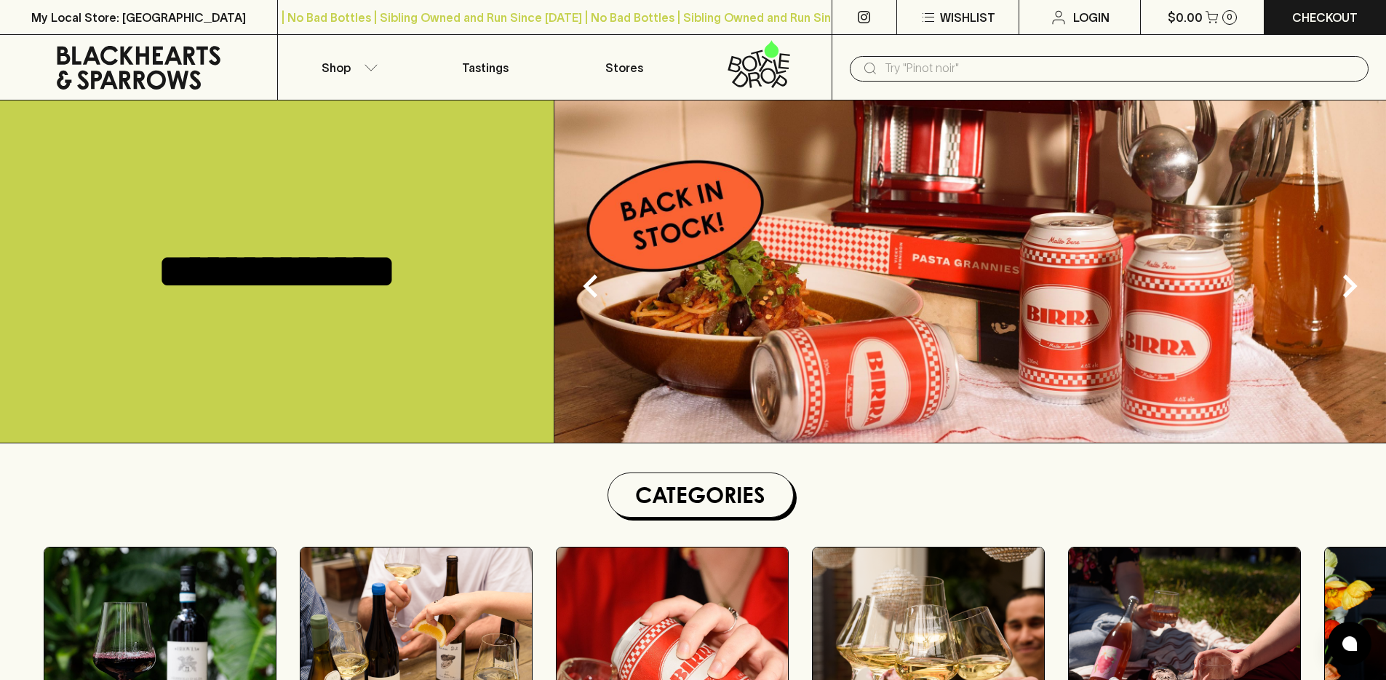
click at [731, 354] on img at bounding box center [970, 271] width 832 height 342
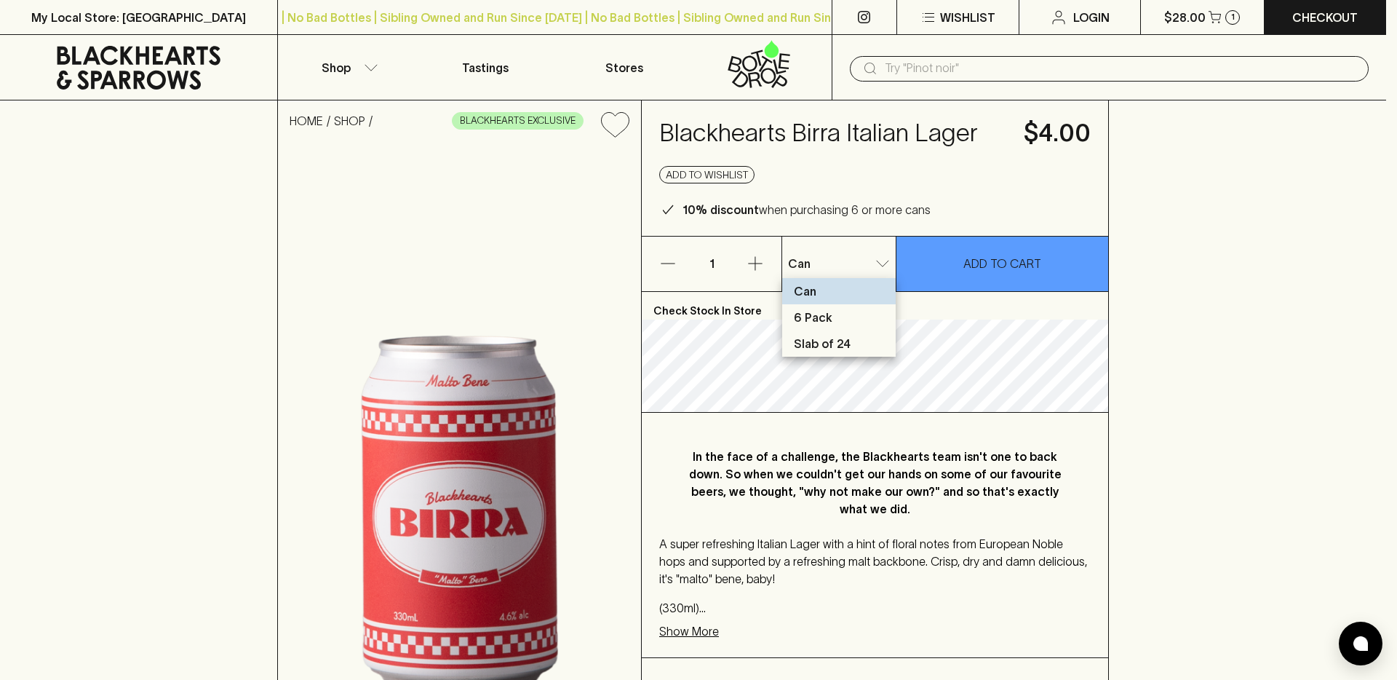
click at [830, 322] on li "6 Pack" at bounding box center [839, 317] width 114 height 26
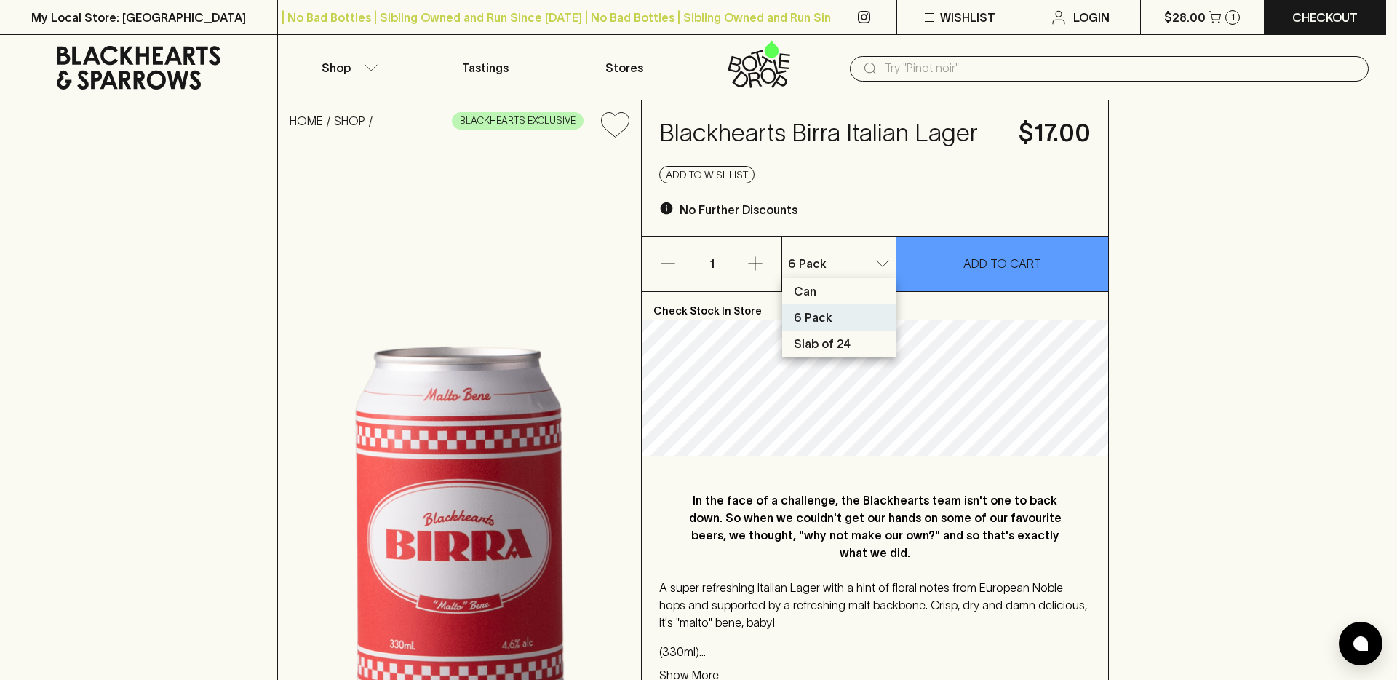
click at [829, 333] on li "Slab of 24" at bounding box center [839, 343] width 114 height 26
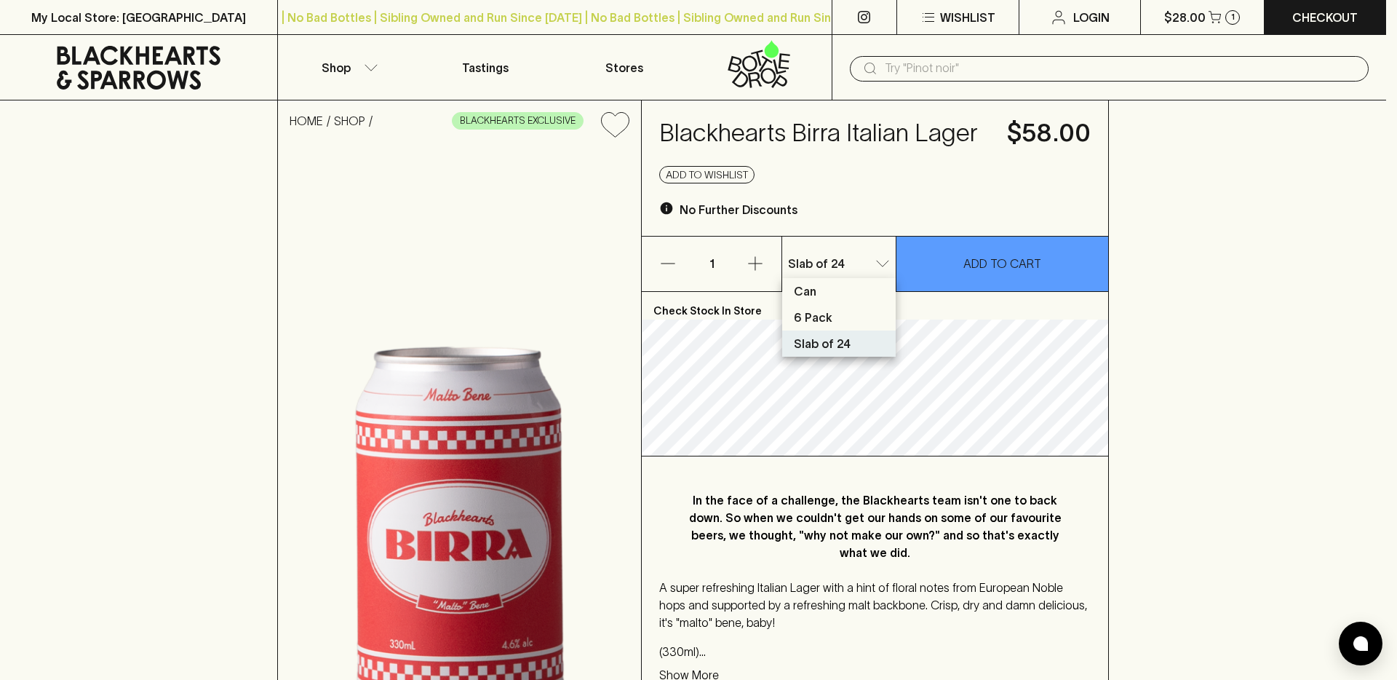
click at [835, 306] on li "6 Pack" at bounding box center [839, 317] width 114 height 26
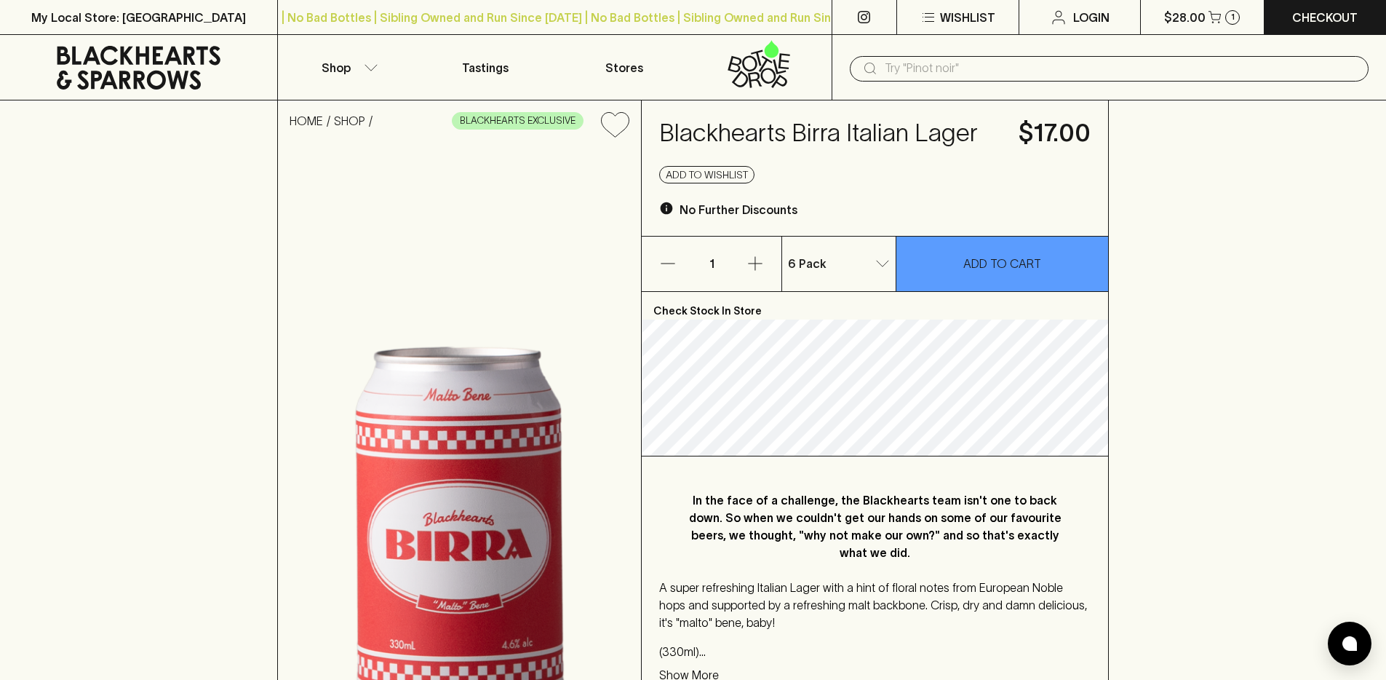
click at [837, 279] on div "6 Pack 1 ​" at bounding box center [839, 263] width 114 height 55
click at [848, 247] on div "6 Pack 1 ​" at bounding box center [839, 263] width 114 height 55
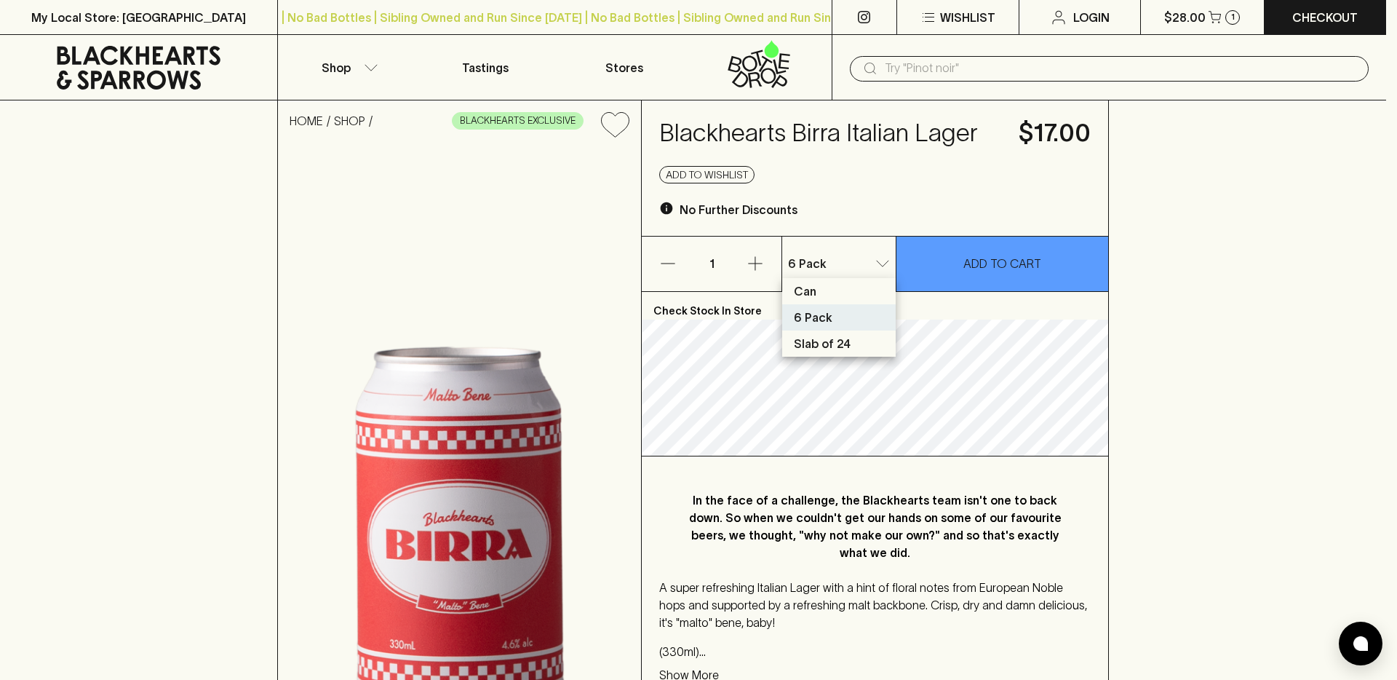
click at [845, 346] on p "Slab of 24" at bounding box center [822, 343] width 57 height 17
type input "2"
